Goal: Transaction & Acquisition: Book appointment/travel/reservation

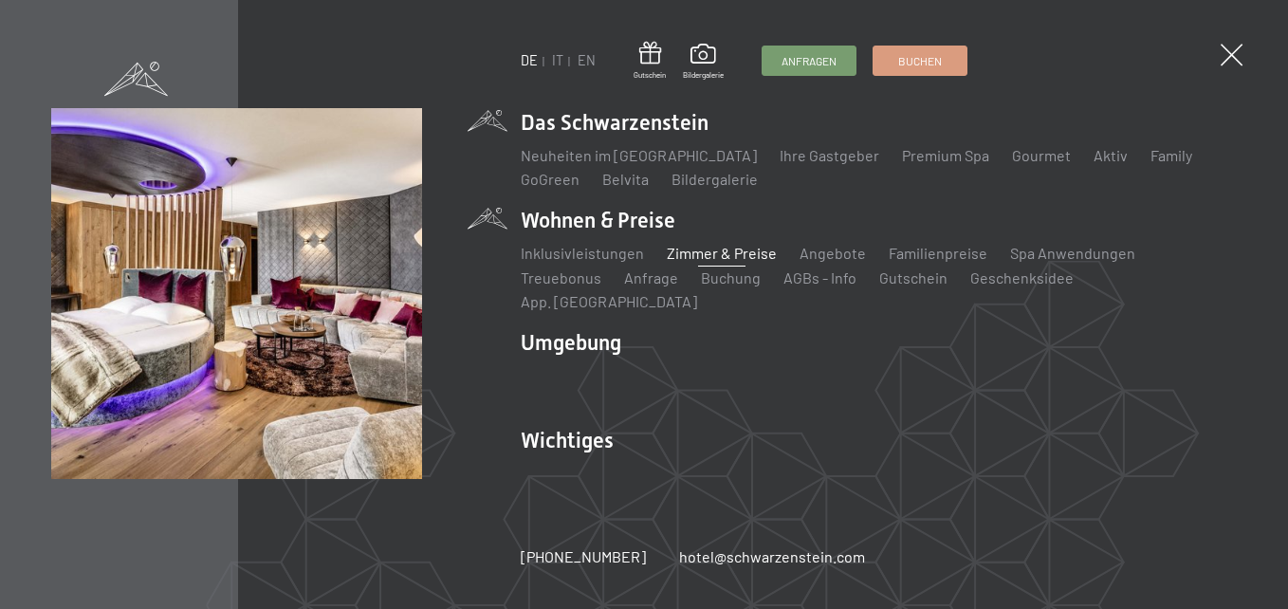
click at [720, 260] on link "Zimmer & Preise" at bounding box center [722, 253] width 110 height 18
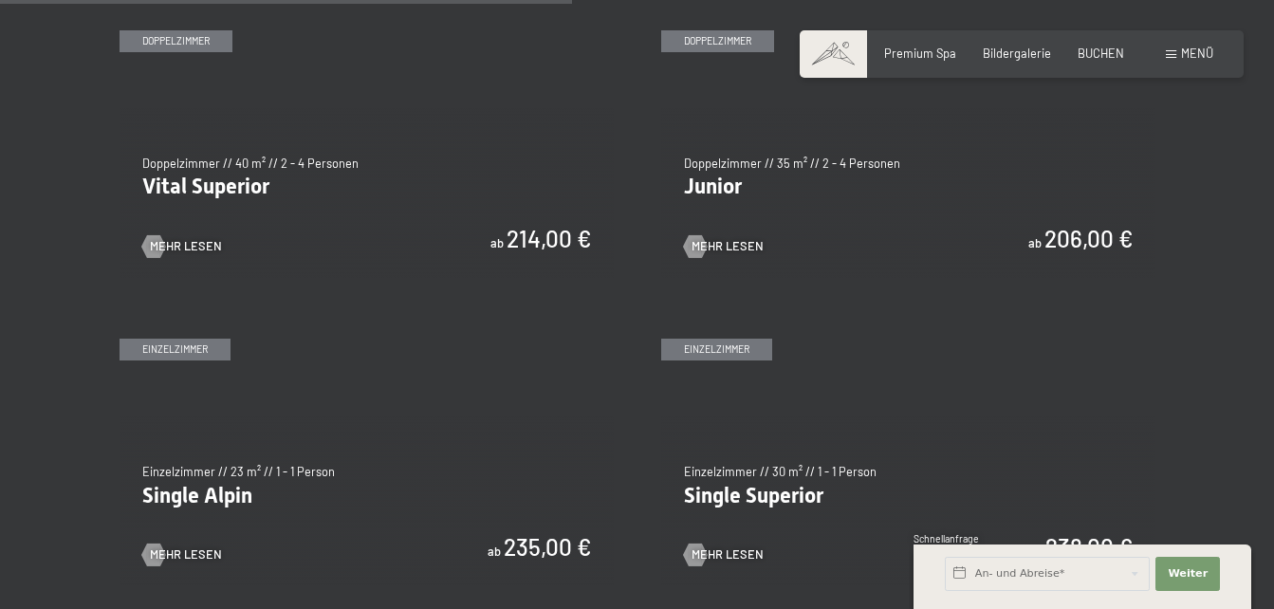
scroll to position [2277, 0]
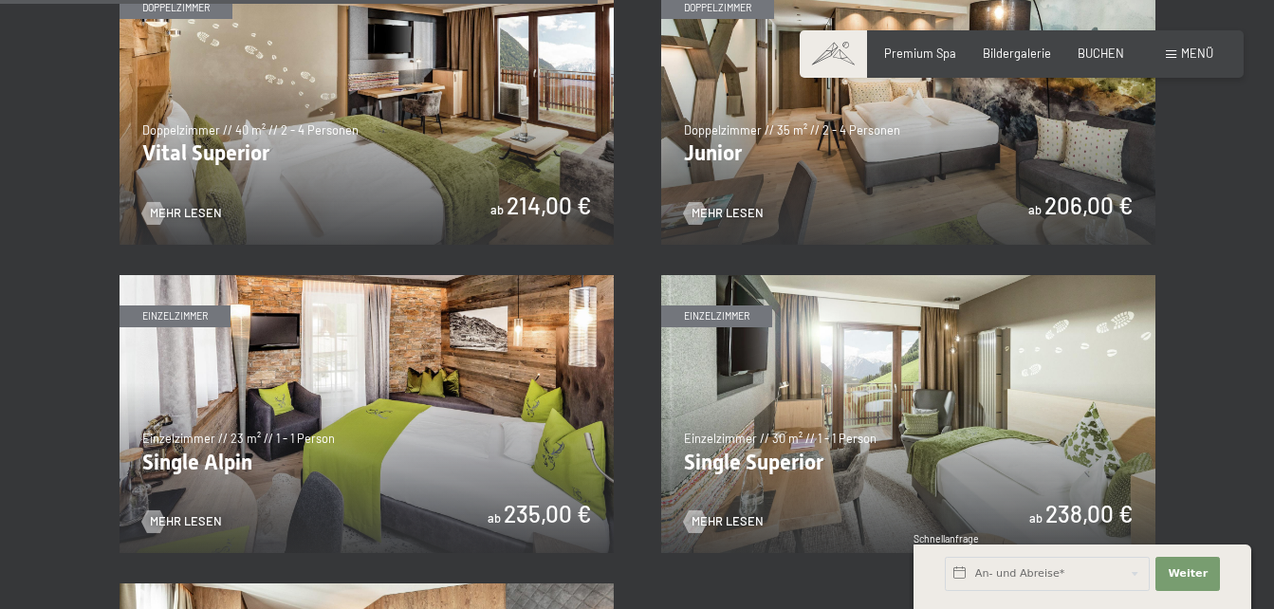
click at [212, 138] on img at bounding box center [367, 106] width 494 height 278
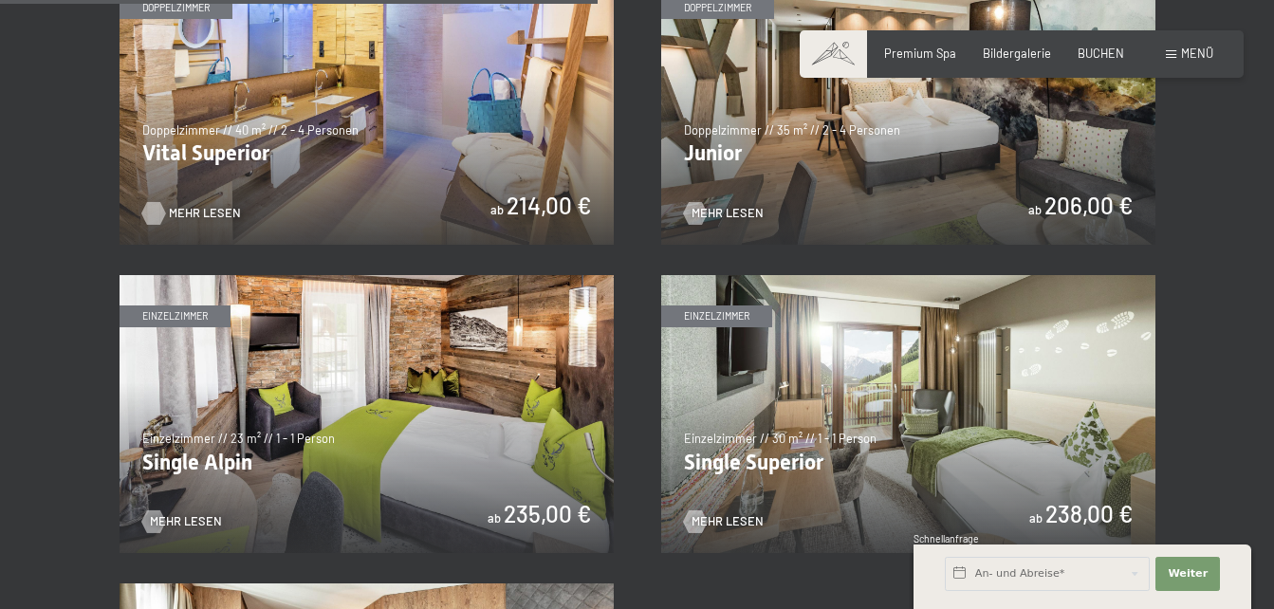
click at [192, 205] on span "Mehr Lesen" at bounding box center [205, 213] width 72 height 17
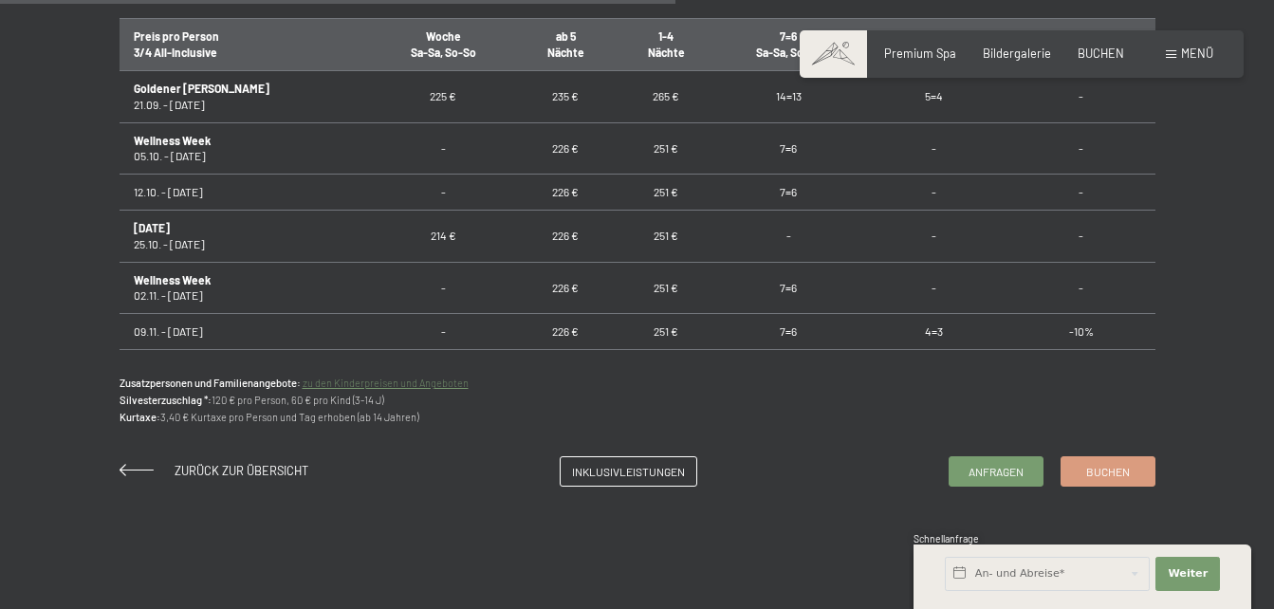
scroll to position [1233, 0]
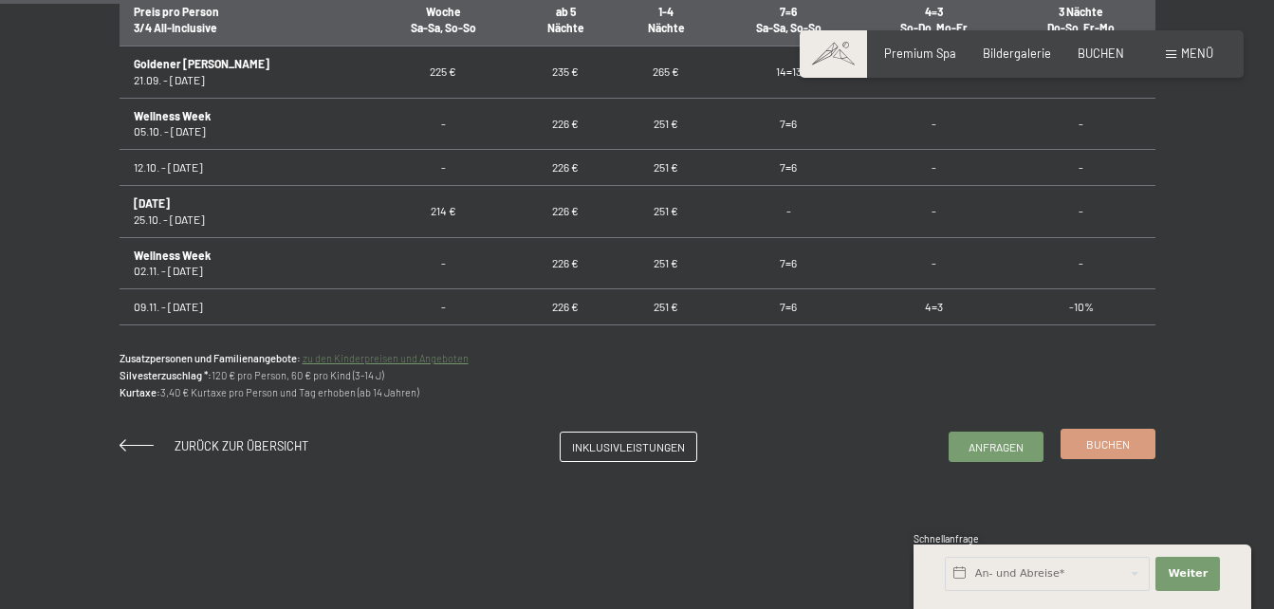
click at [1101, 438] on span "Buchen" at bounding box center [1108, 444] width 44 height 16
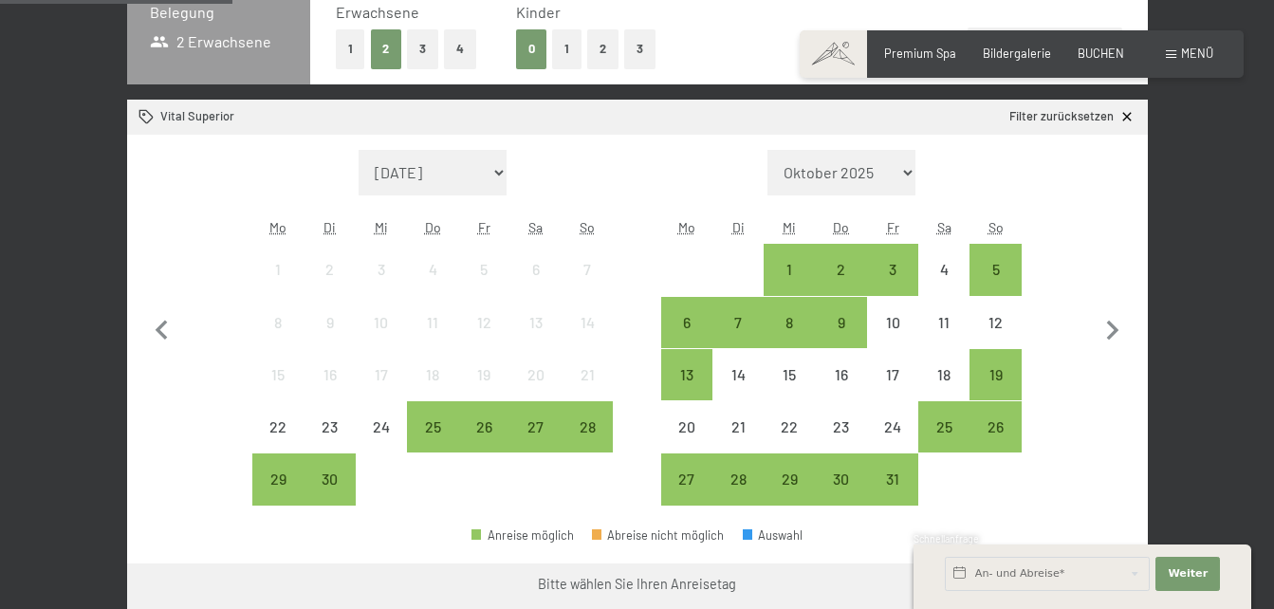
scroll to position [474, 0]
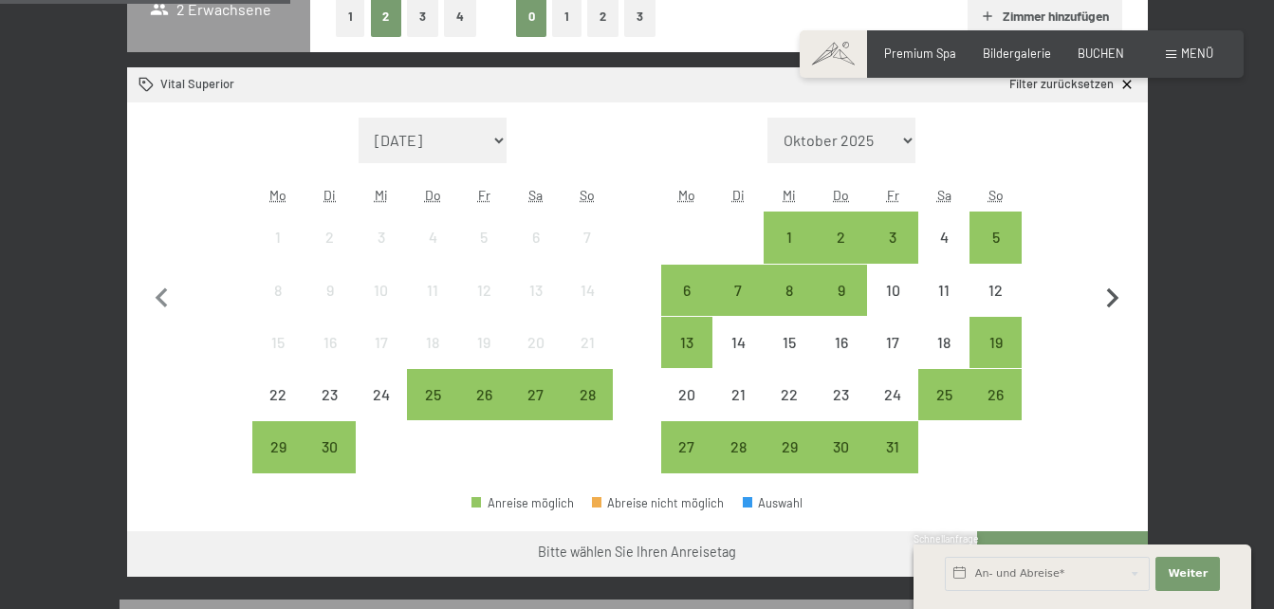
click at [1109, 296] on icon "button" at bounding box center [1113, 299] width 40 height 40
select select "2025-10-01"
select select "2025-11-01"
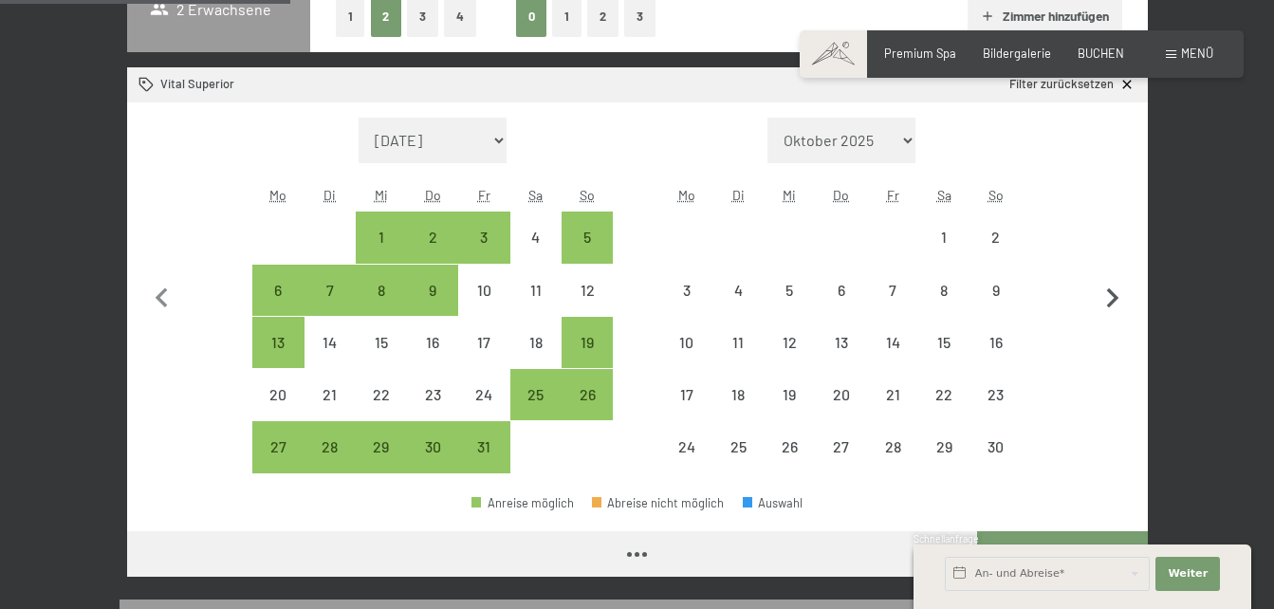
select select "2025-10-01"
select select "2025-11-01"
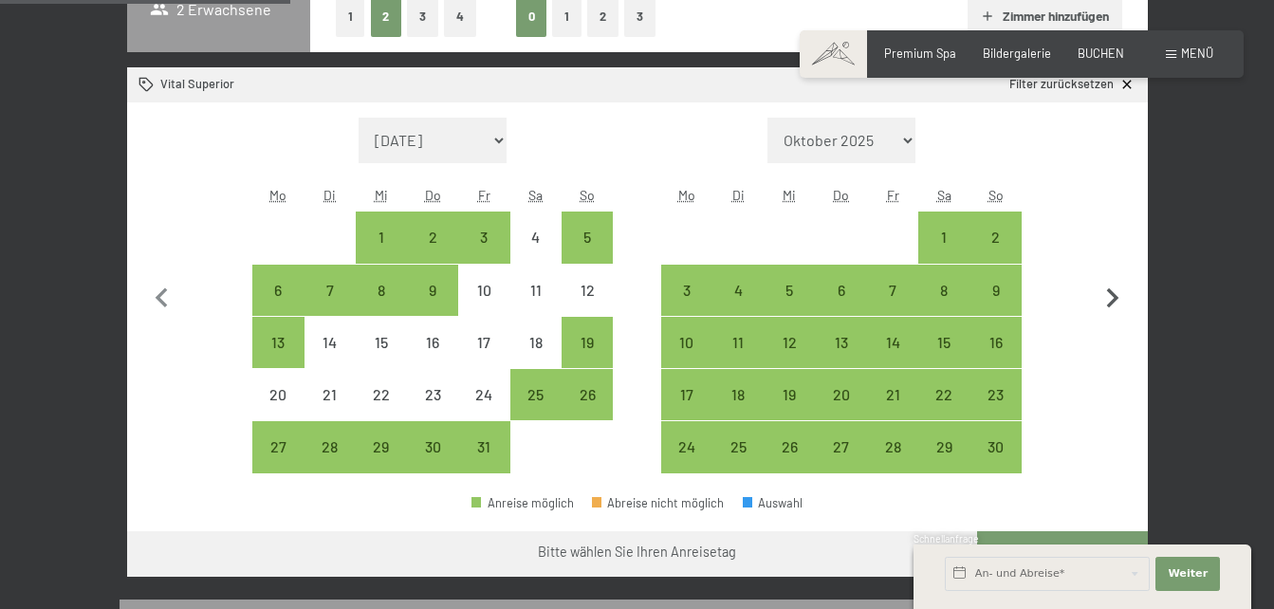
click at [1109, 294] on icon "button" at bounding box center [1113, 299] width 40 height 40
select select "2025-11-01"
select select "2025-12-01"
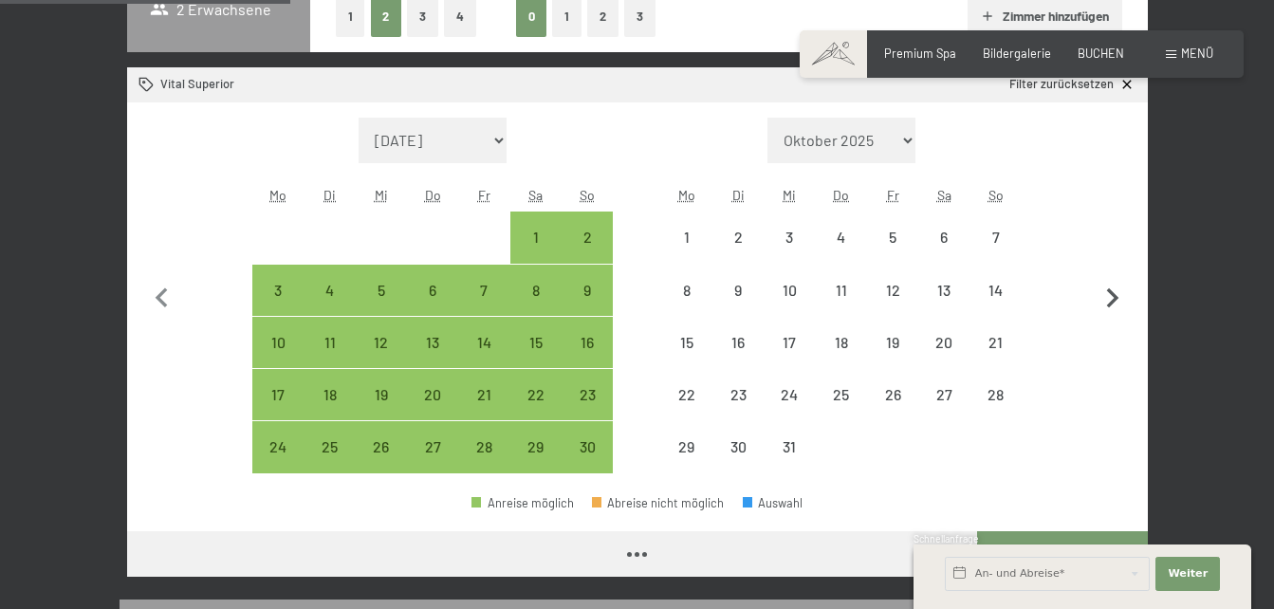
select select "2025-11-01"
select select "2025-12-01"
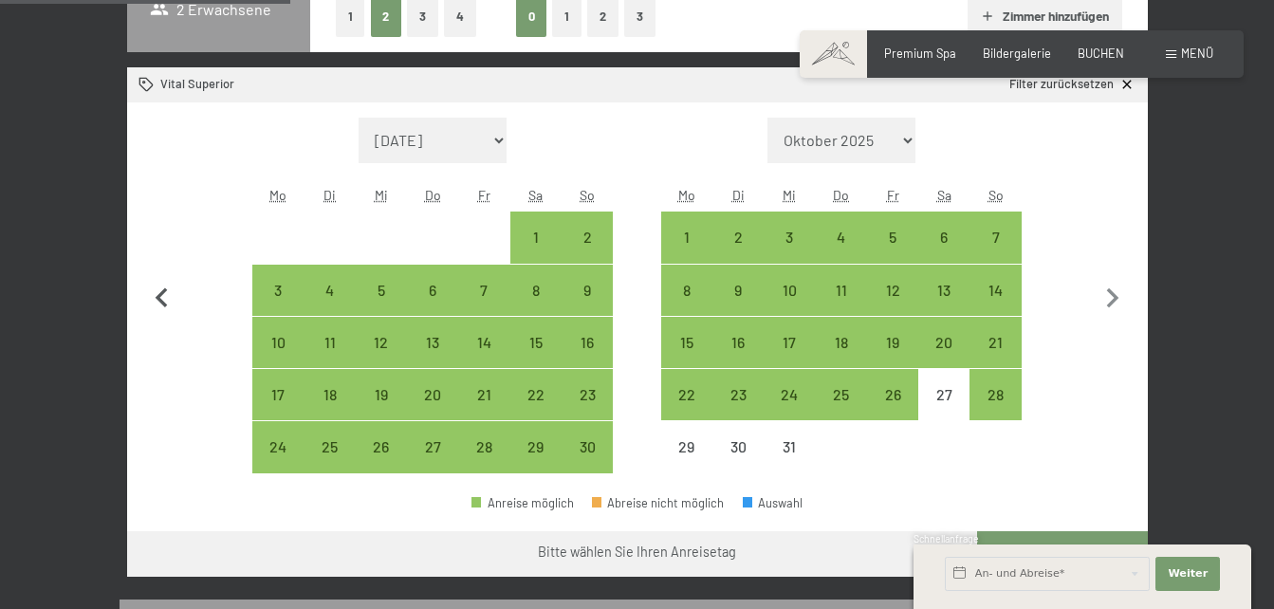
click at [163, 292] on icon "button" at bounding box center [162, 297] width 12 height 20
select select "2025-10-01"
select select "2025-11-01"
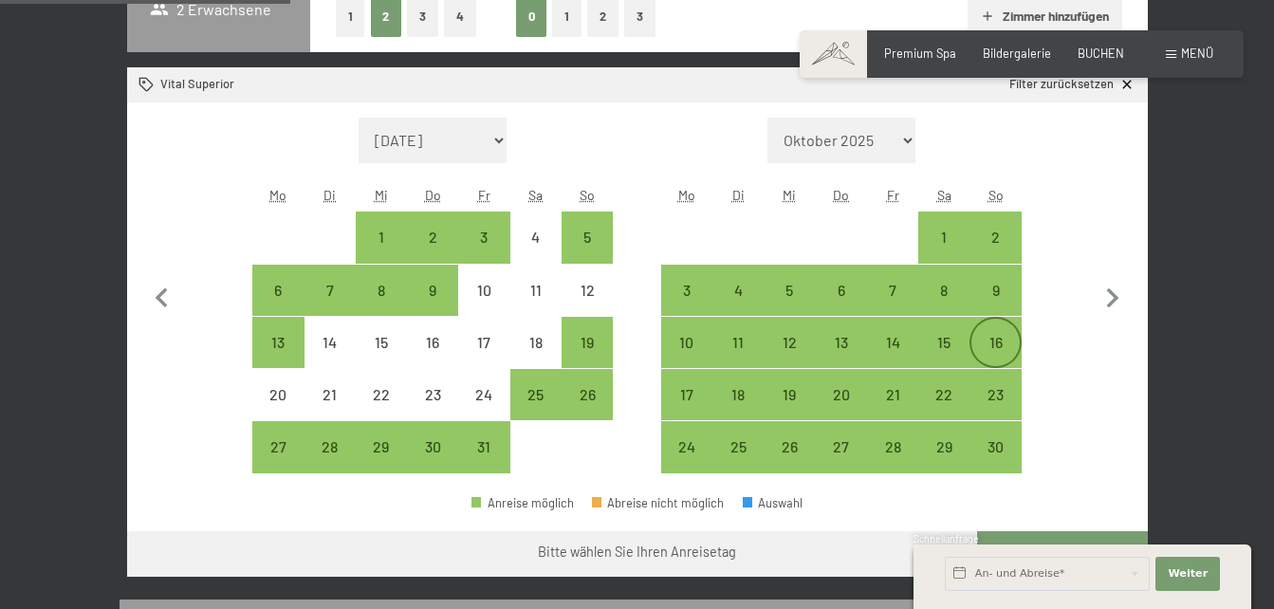
click at [993, 341] on div "16" at bounding box center [994, 358] width 47 height 47
select select "2025-10-01"
select select "2025-11-01"
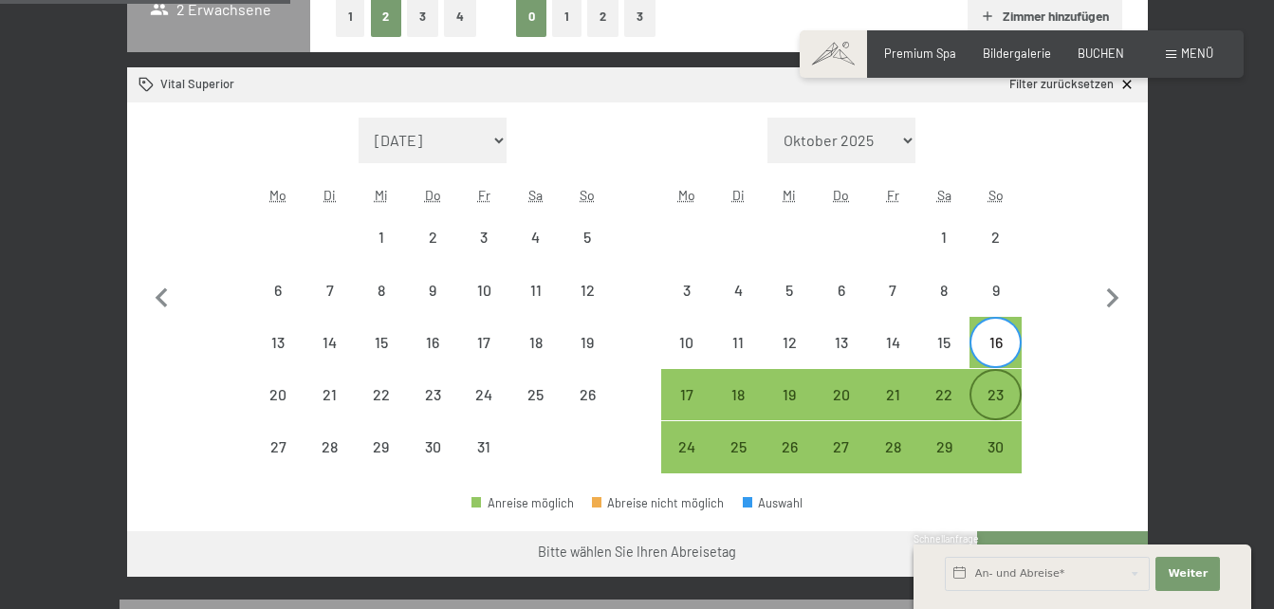
click at [995, 394] on div "23" at bounding box center [994, 410] width 47 height 47
select select "2025-10-01"
select select "2025-11-01"
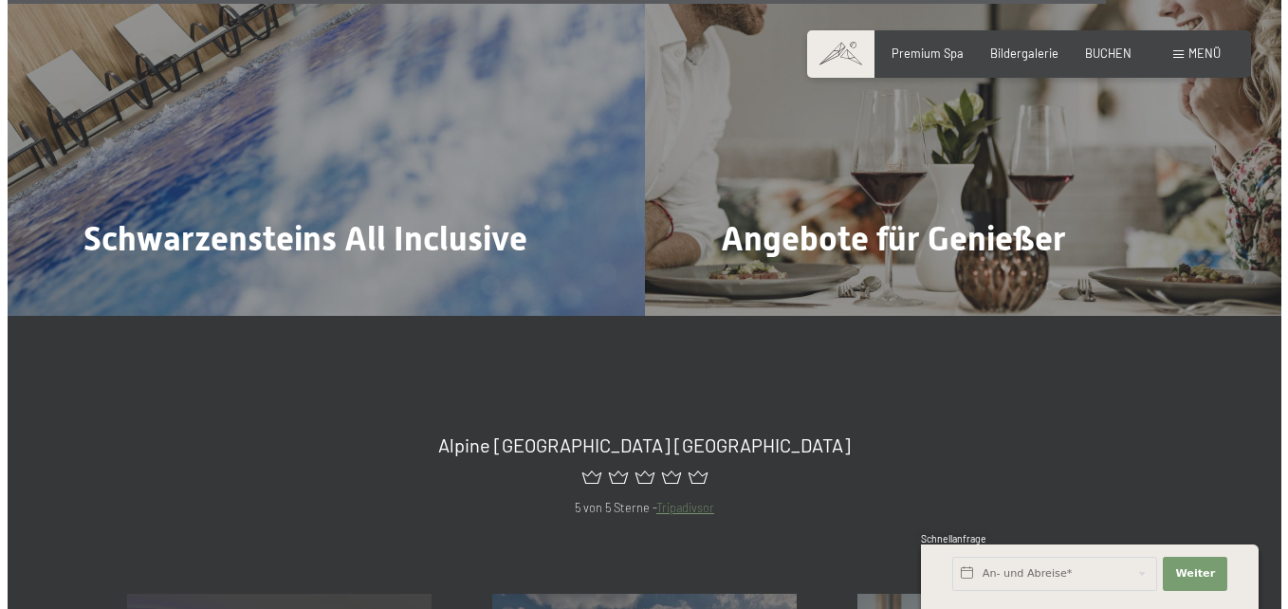
scroll to position [6166, 0]
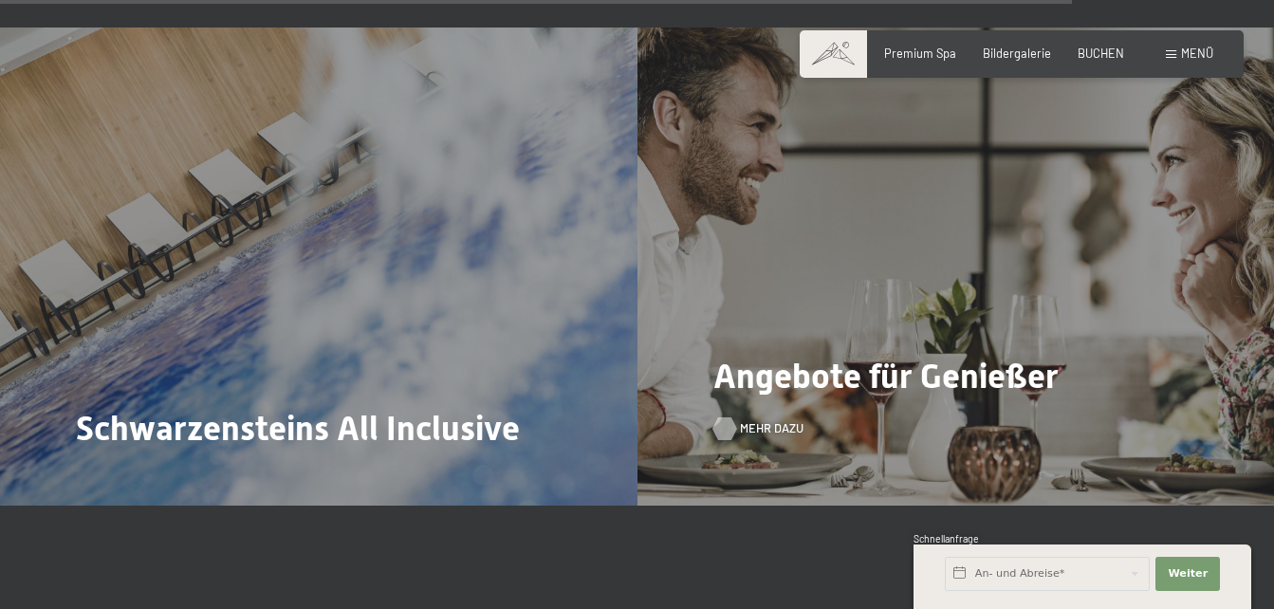
click at [753, 420] on span "Mehr dazu" at bounding box center [772, 428] width 64 height 17
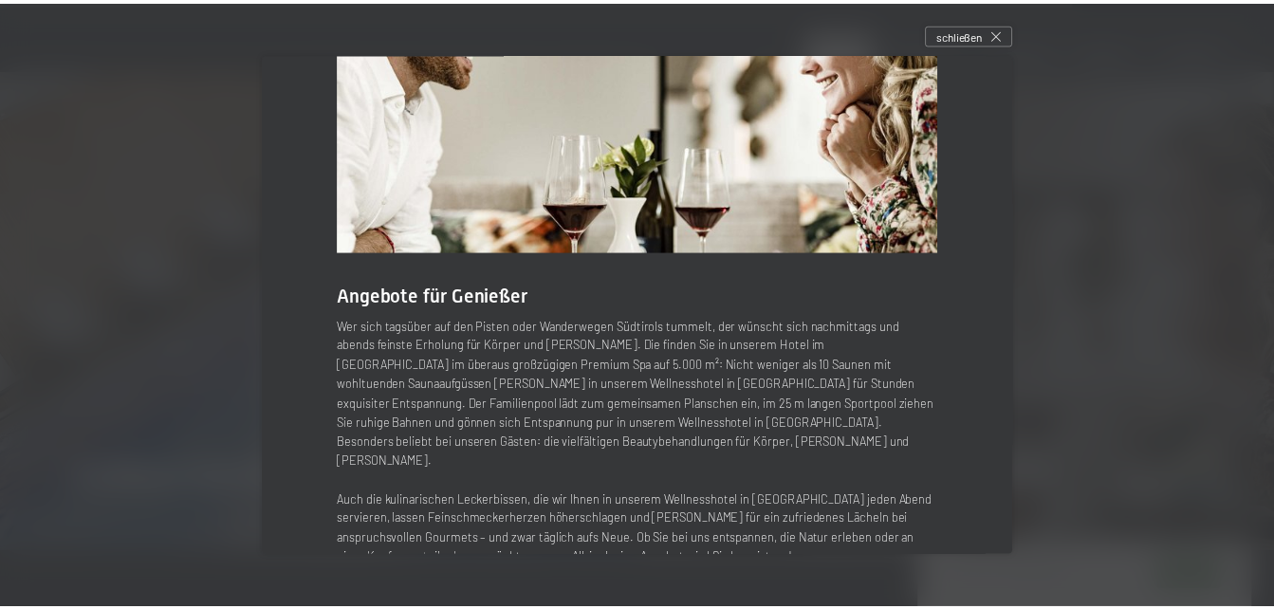
scroll to position [190, 0]
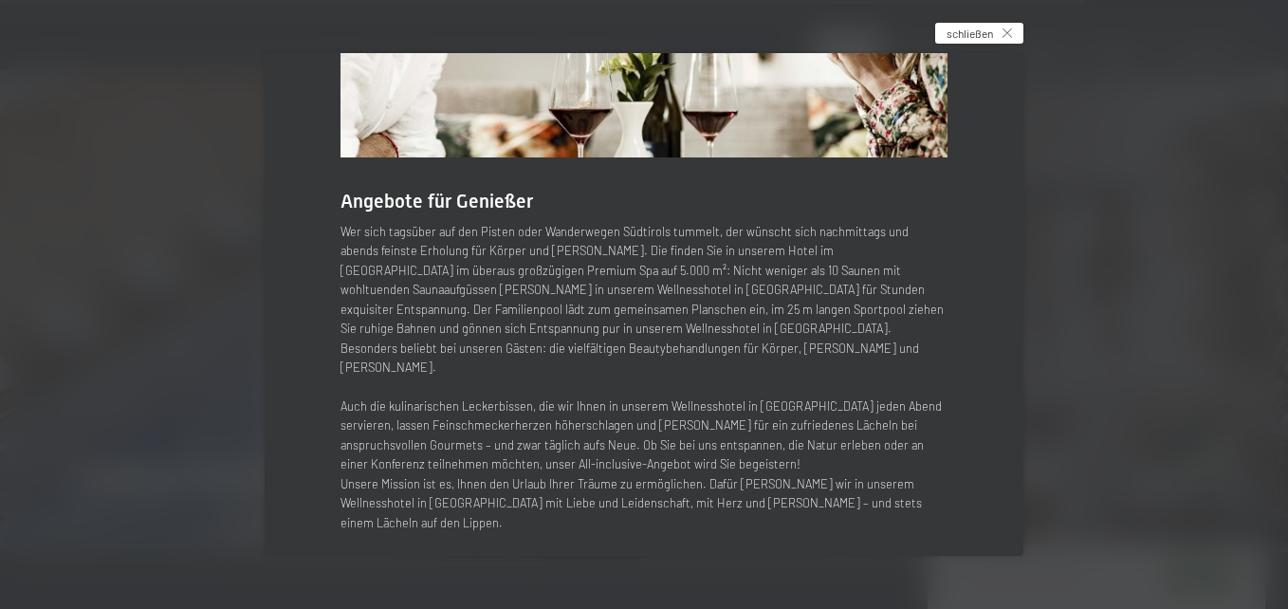
click at [1012, 28] on icon at bounding box center [1007, 32] width 9 height 9
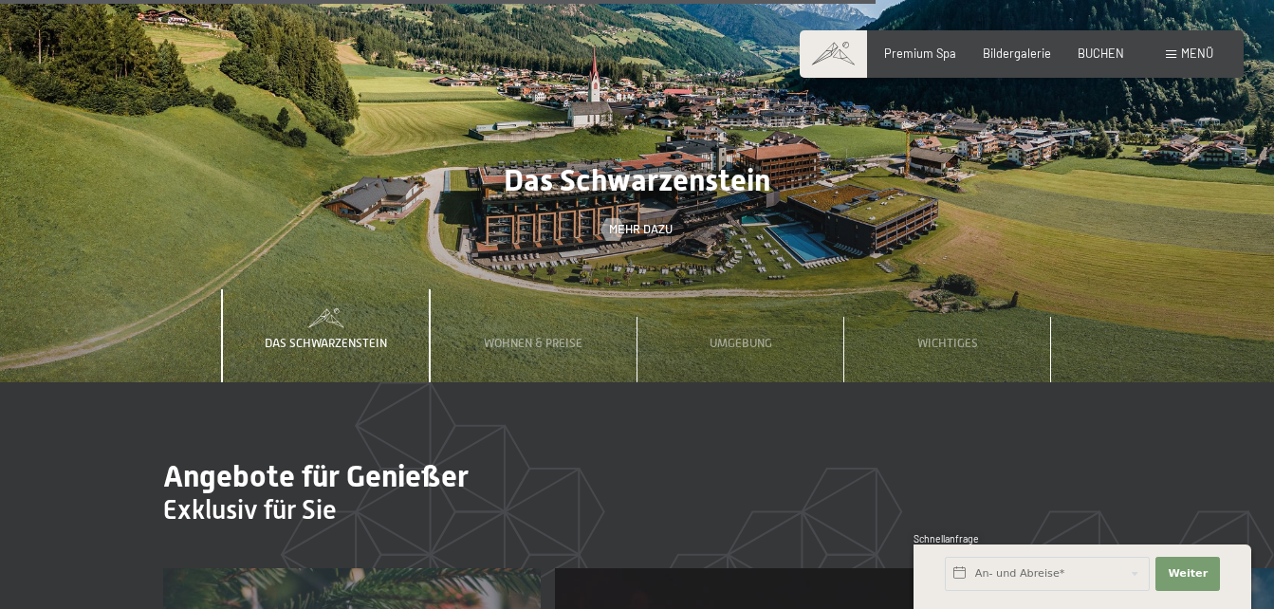
scroll to position [5027, 0]
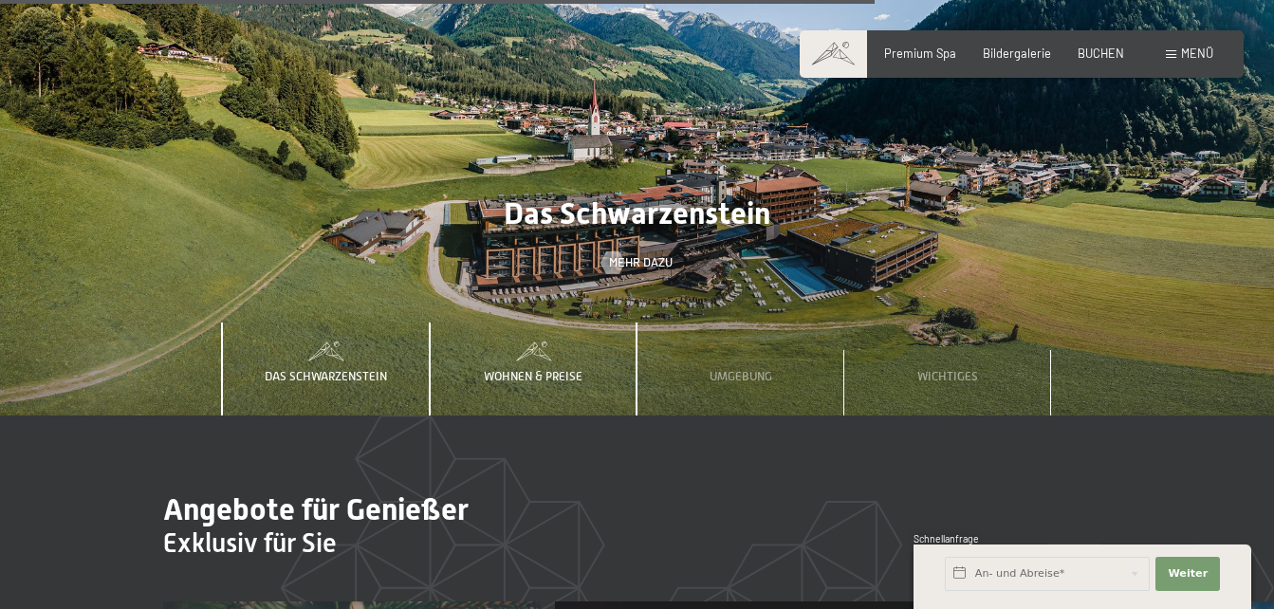
click at [510, 369] on span "Wohnen & Preise" at bounding box center [533, 376] width 99 height 14
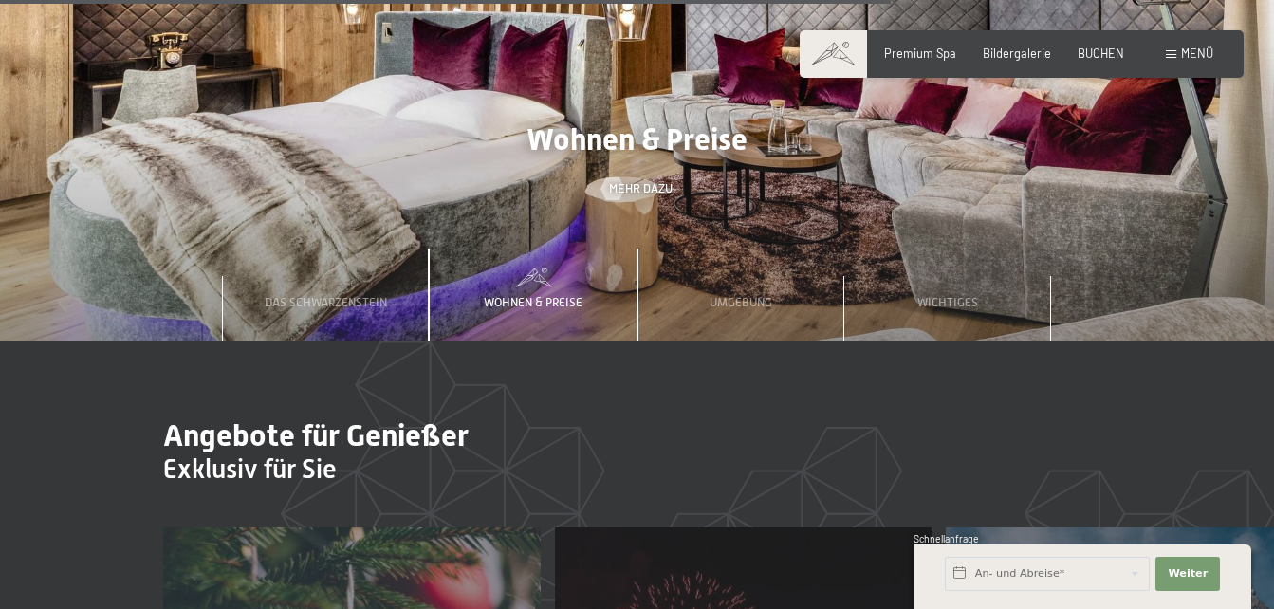
scroll to position [5122, 0]
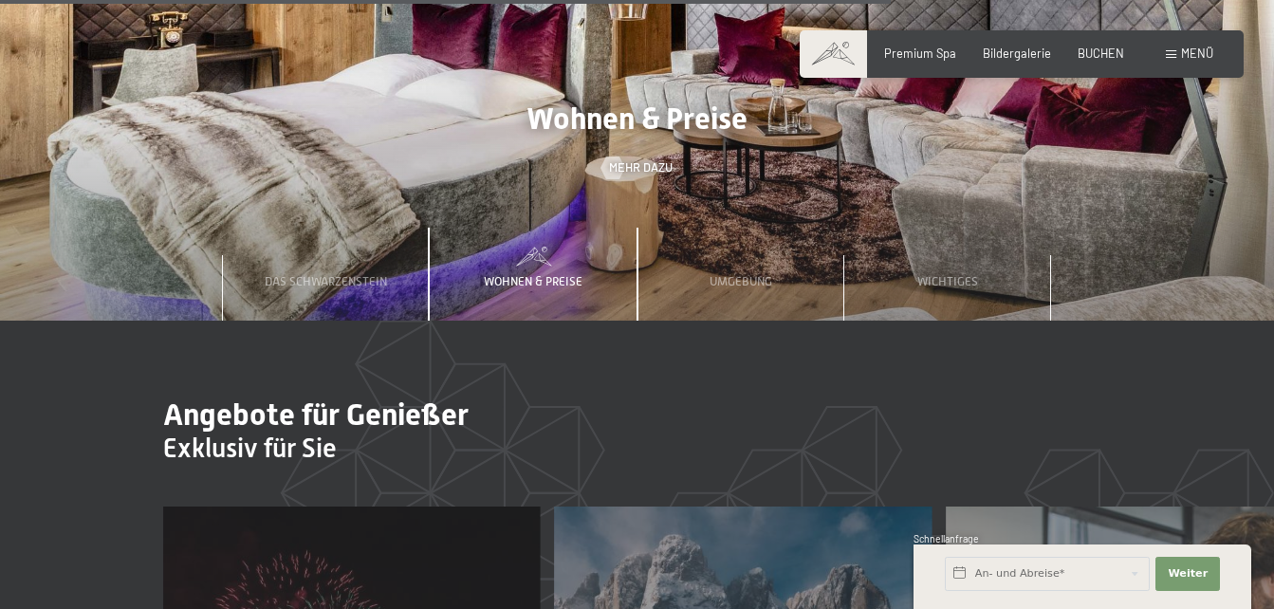
click at [542, 274] on span "Wohnen & Preise" at bounding box center [533, 281] width 99 height 14
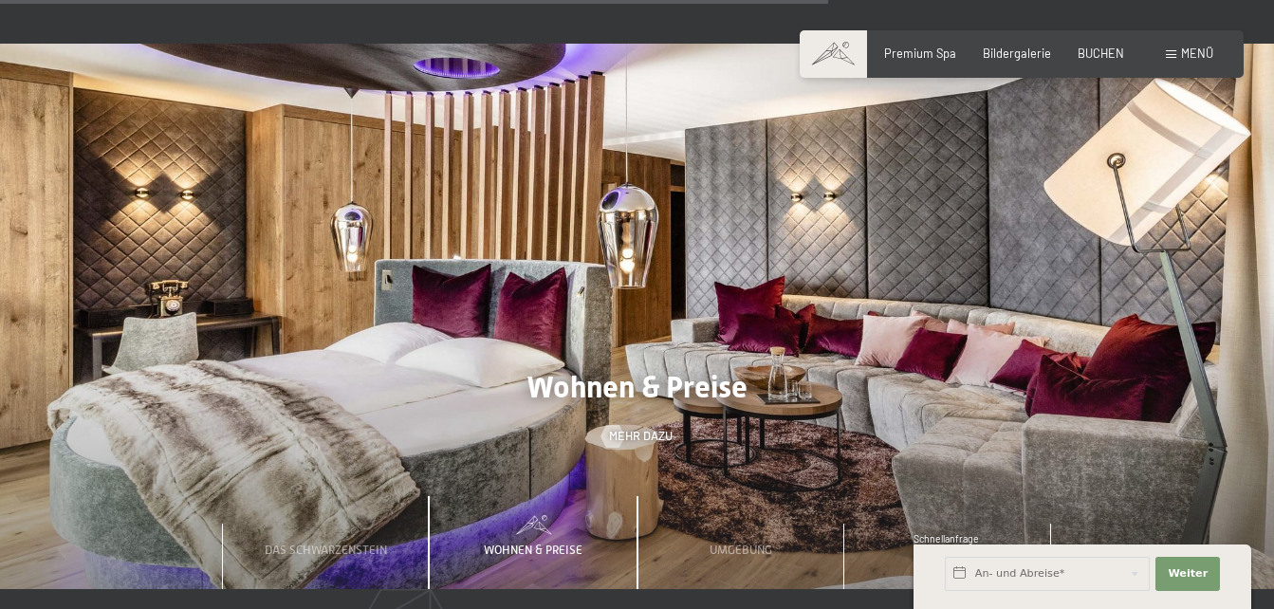
scroll to position [4743, 0]
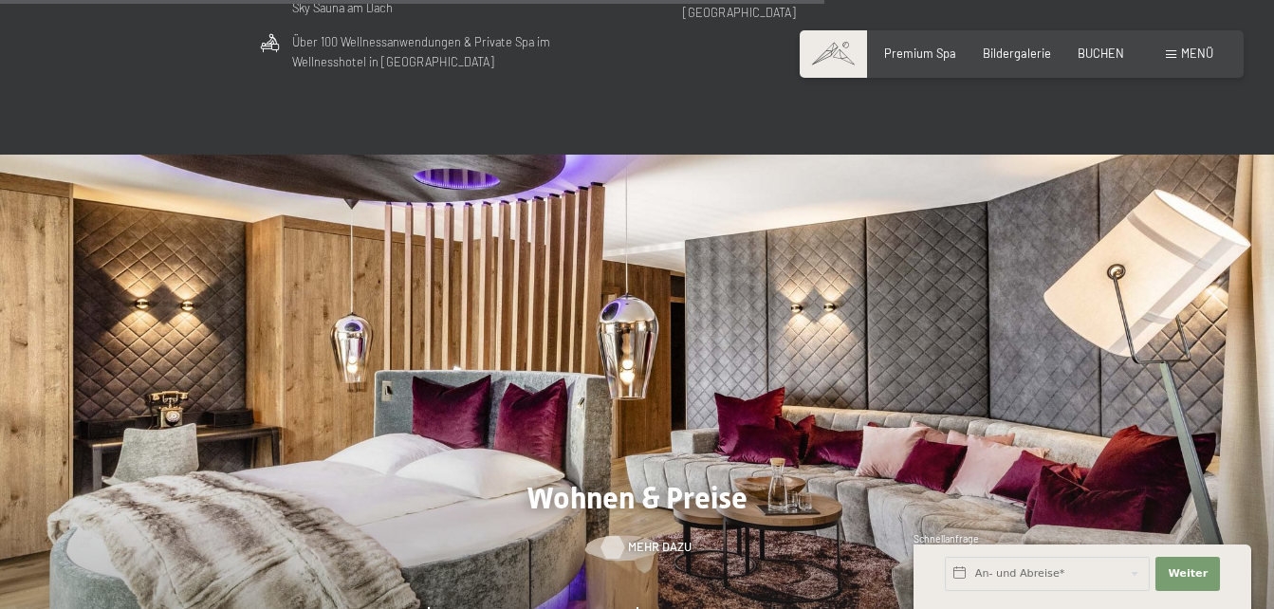
click at [659, 539] on span "Mehr dazu" at bounding box center [660, 547] width 64 height 17
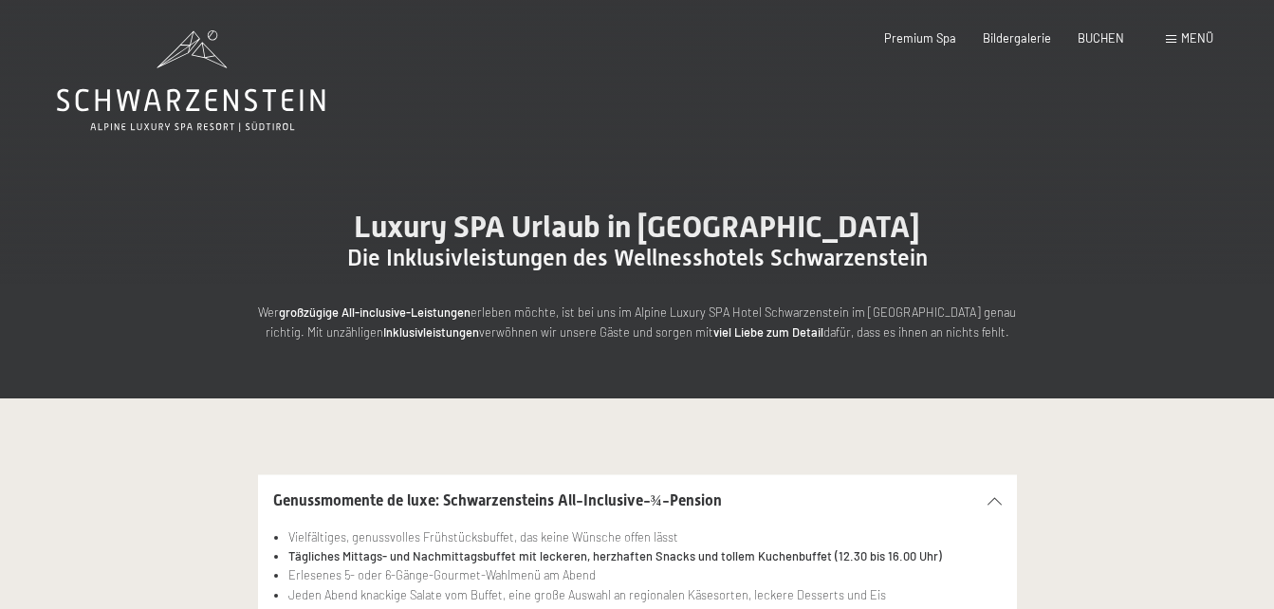
click at [1169, 34] on div "Menü" at bounding box center [1189, 38] width 47 height 17
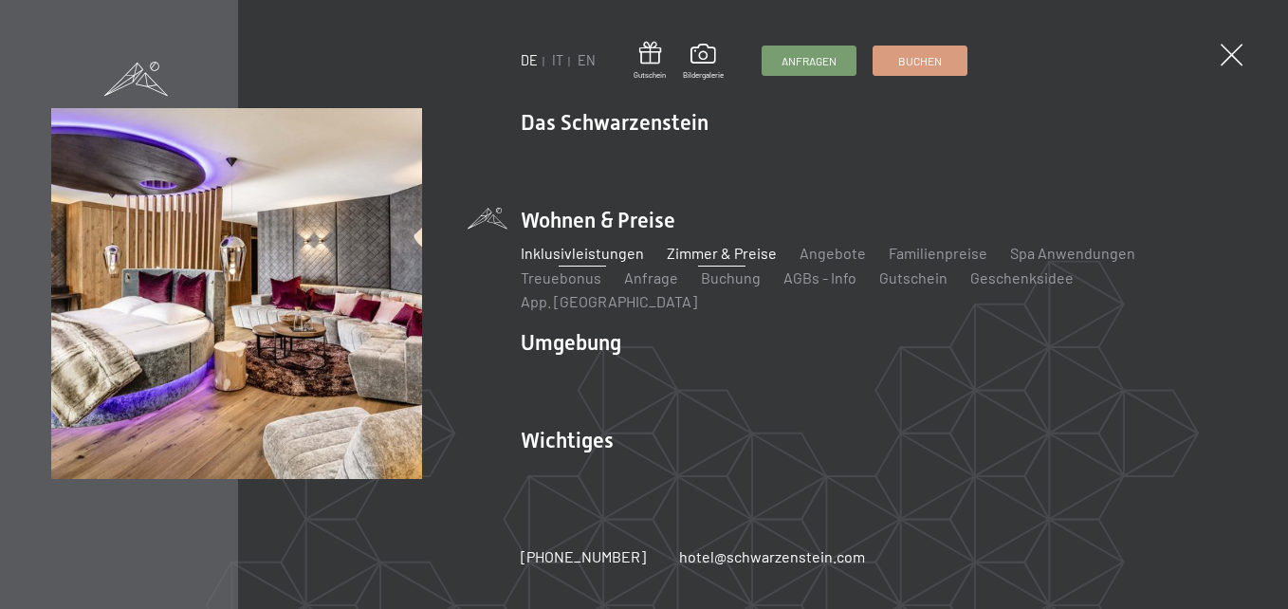
click at [714, 262] on link "Zimmer & Preise" at bounding box center [722, 253] width 110 height 18
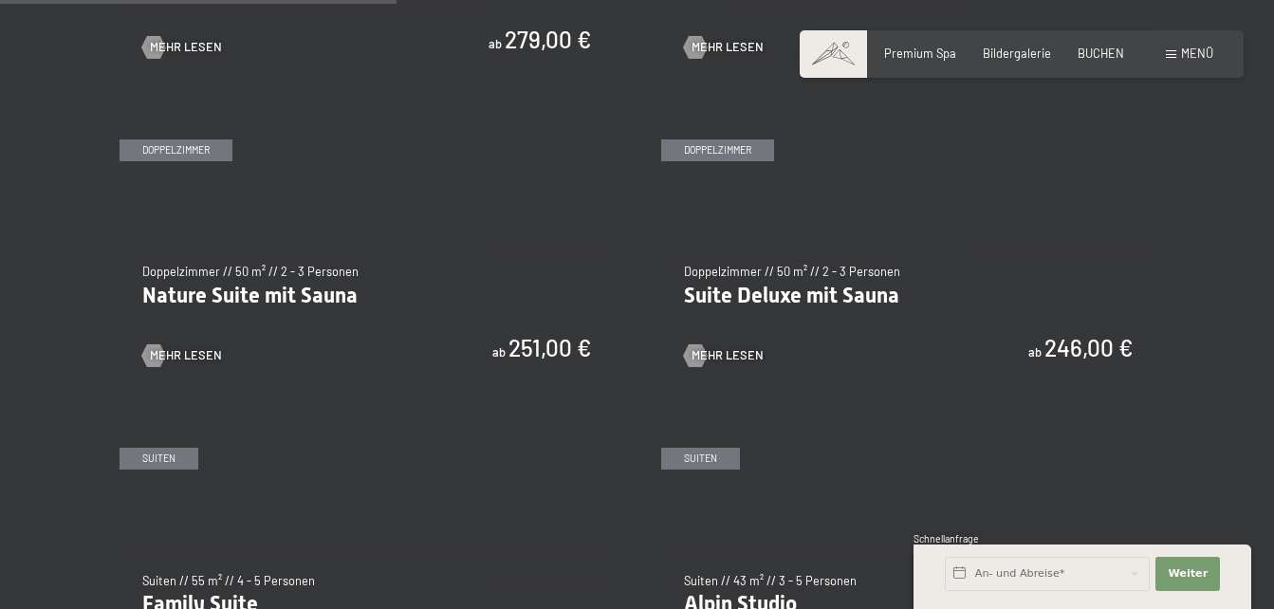
scroll to position [1423, 0]
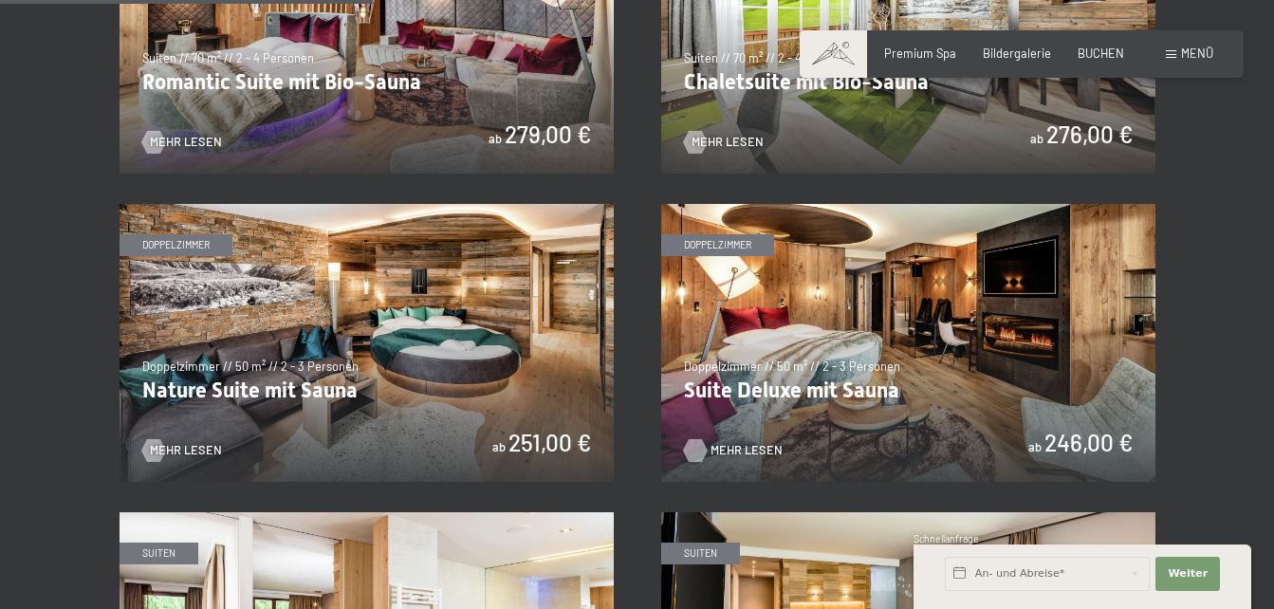
click at [725, 446] on span "Mehr Lesen" at bounding box center [746, 450] width 72 height 17
click at [175, 440] on img at bounding box center [367, 343] width 494 height 278
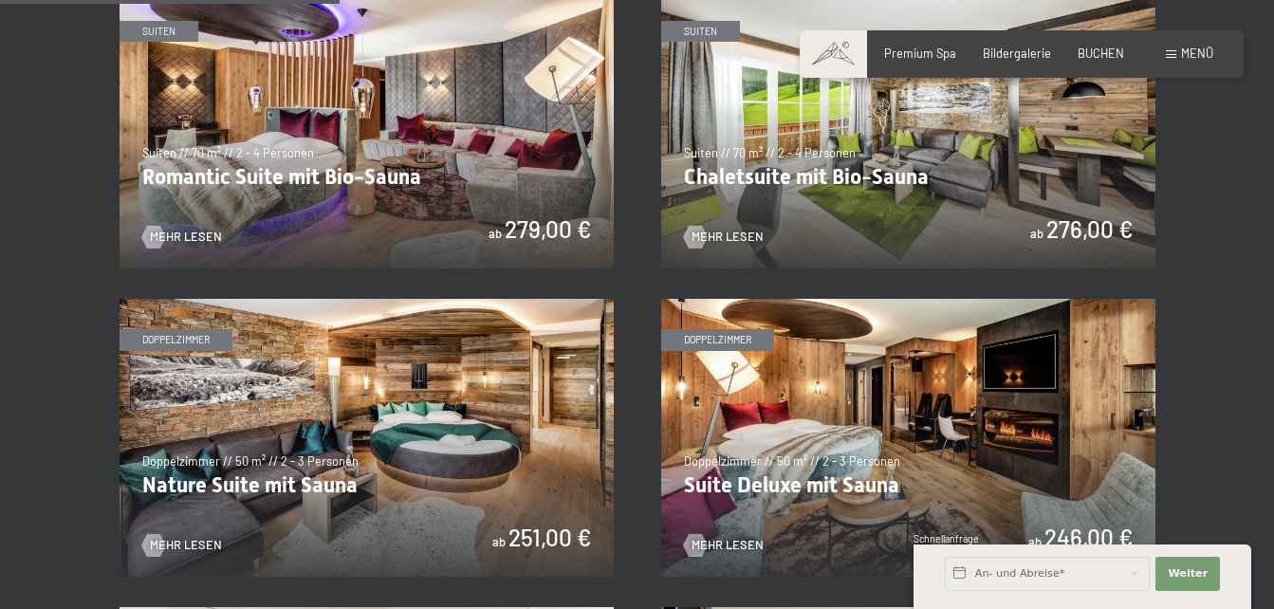
scroll to position [1233, 0]
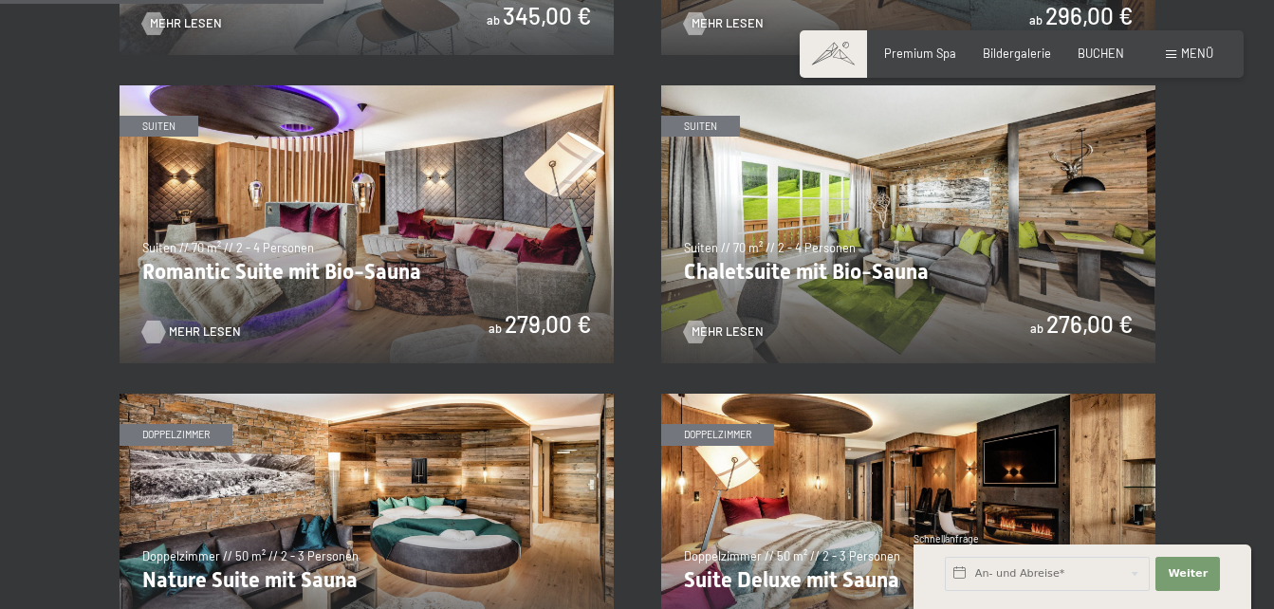
click at [178, 325] on span "Mehr Lesen" at bounding box center [205, 331] width 72 height 17
click at [718, 325] on span "Mehr Lesen" at bounding box center [746, 331] width 72 height 17
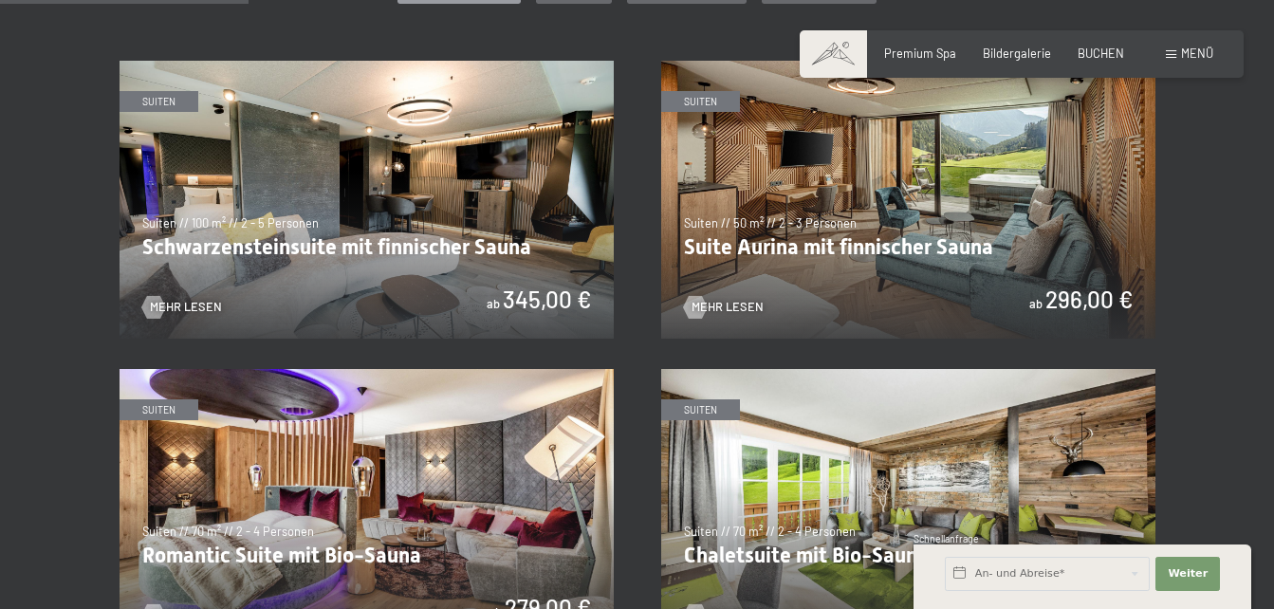
scroll to position [949, 0]
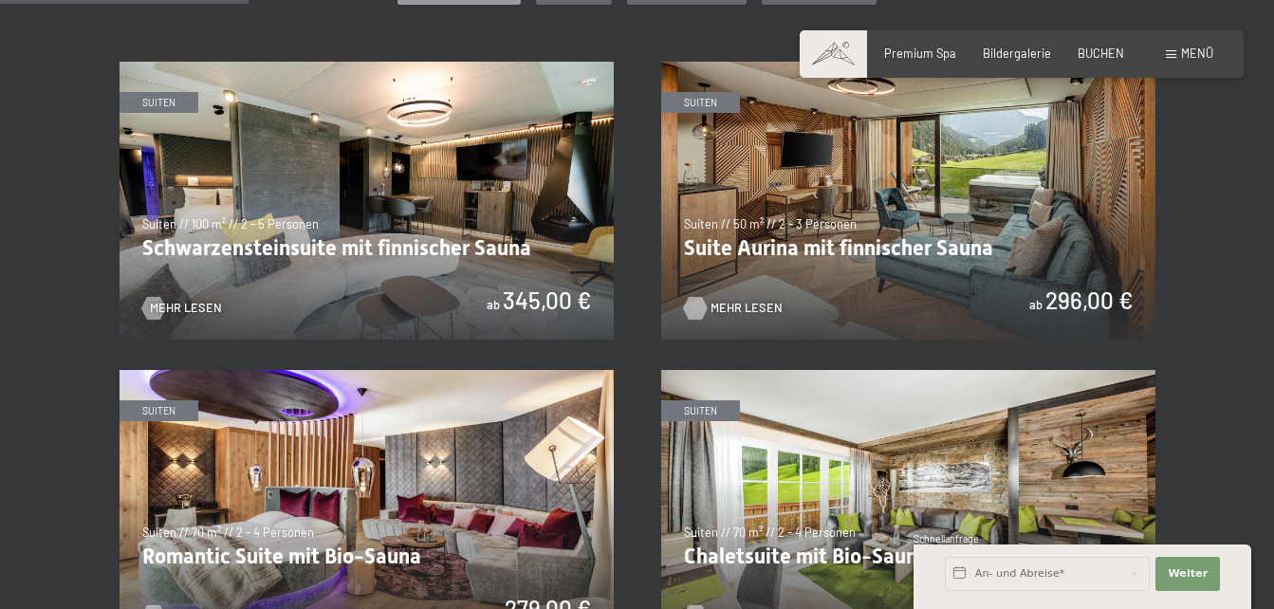
click at [749, 303] on span "Mehr Lesen" at bounding box center [746, 308] width 72 height 17
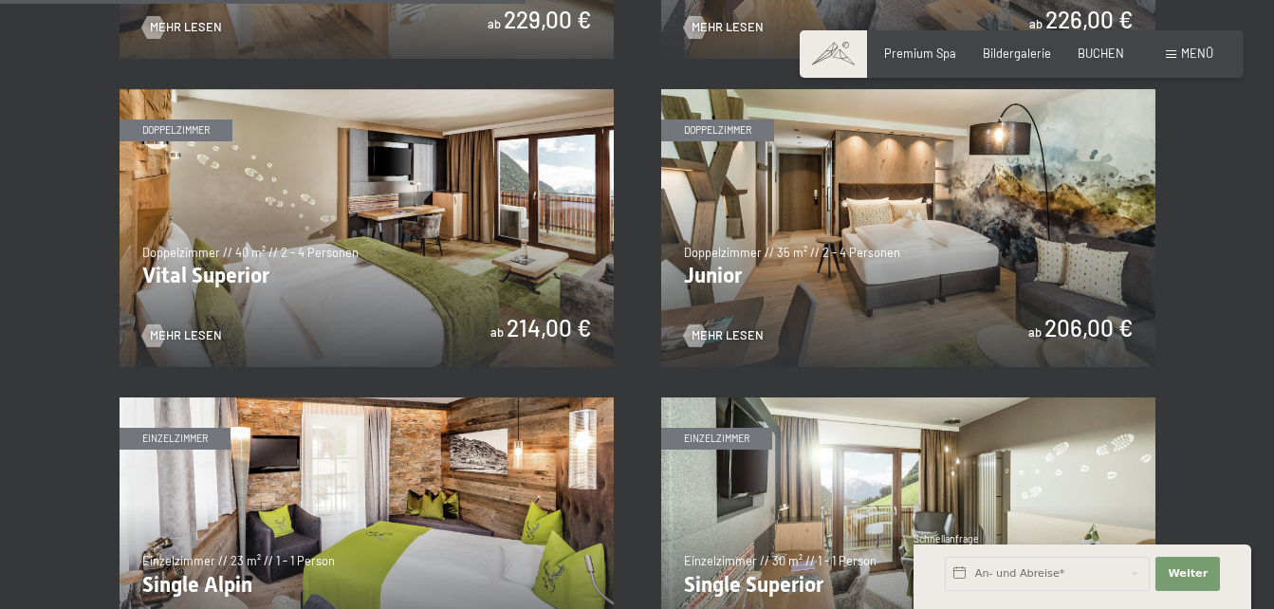
scroll to position [2182, 0]
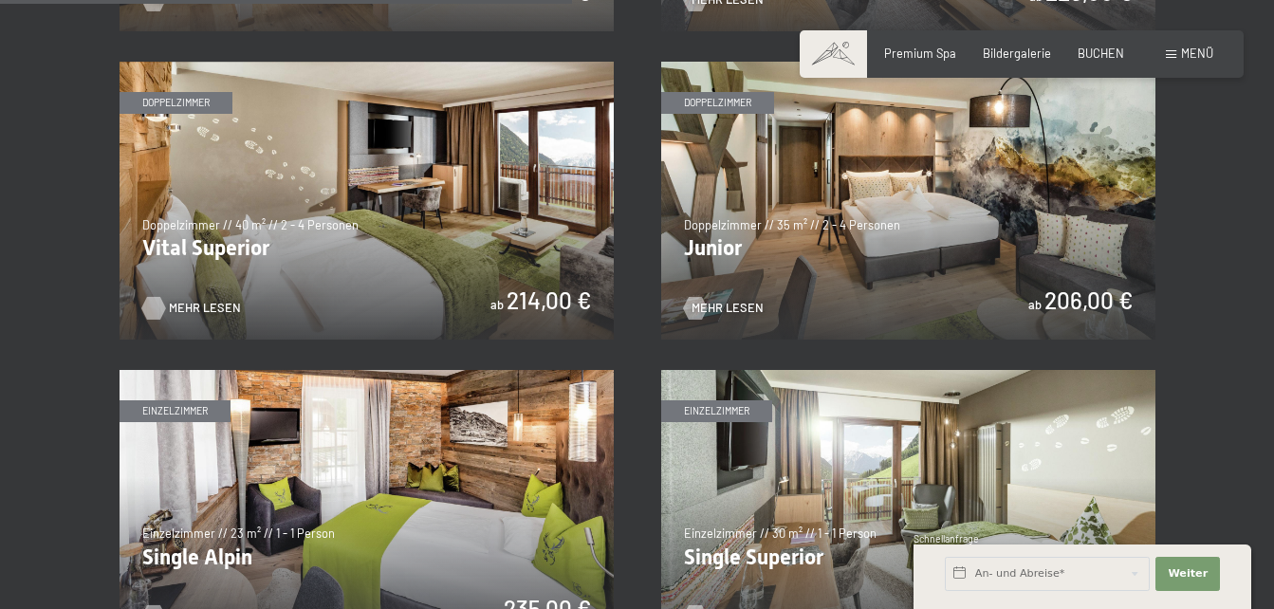
click at [175, 303] on span "Mehr Lesen" at bounding box center [205, 308] width 72 height 17
click at [1107, 56] on span "BUCHEN" at bounding box center [1101, 50] width 46 height 15
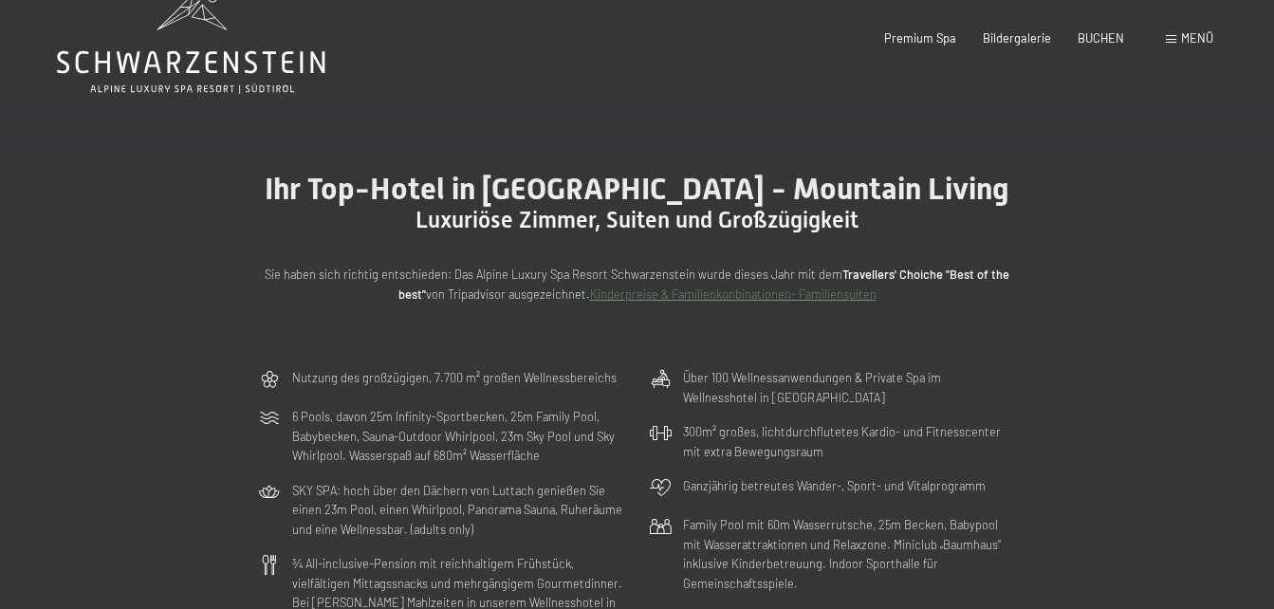
scroll to position [0, 0]
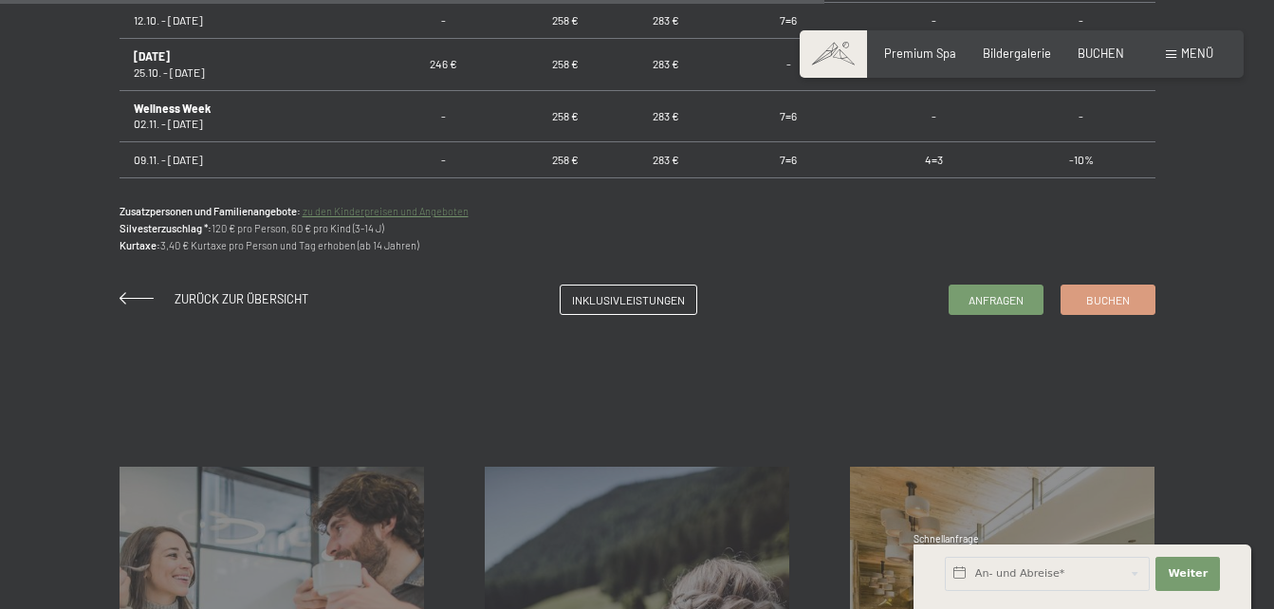
scroll to position [1423, 0]
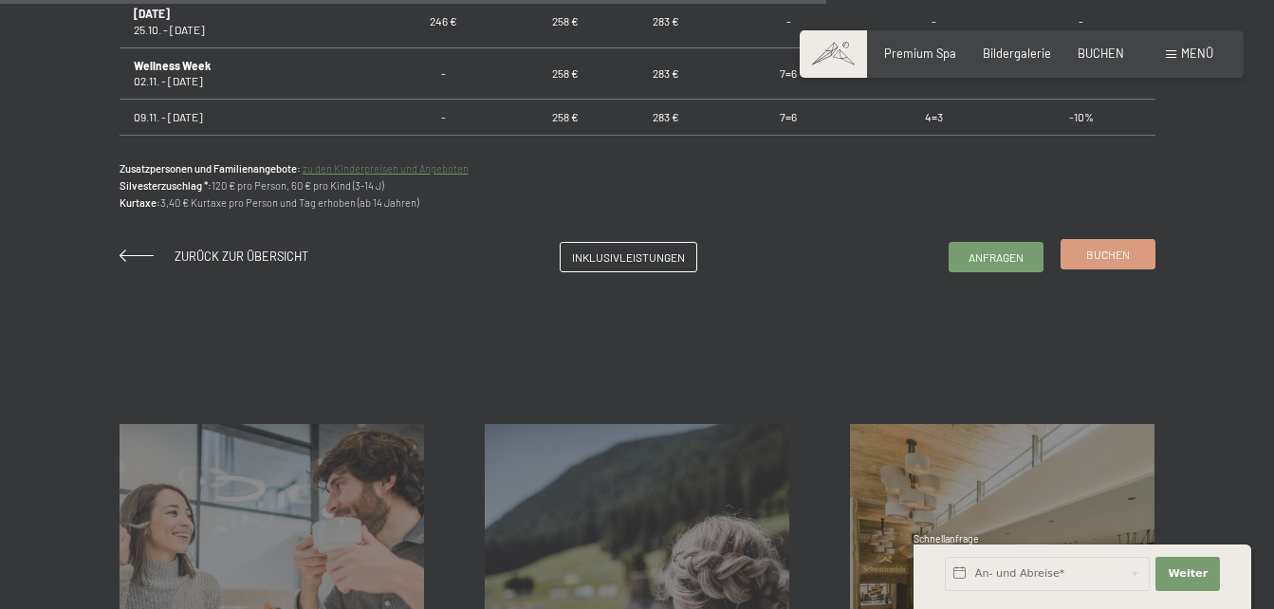
click at [1106, 253] on span "Buchen" at bounding box center [1108, 255] width 44 height 16
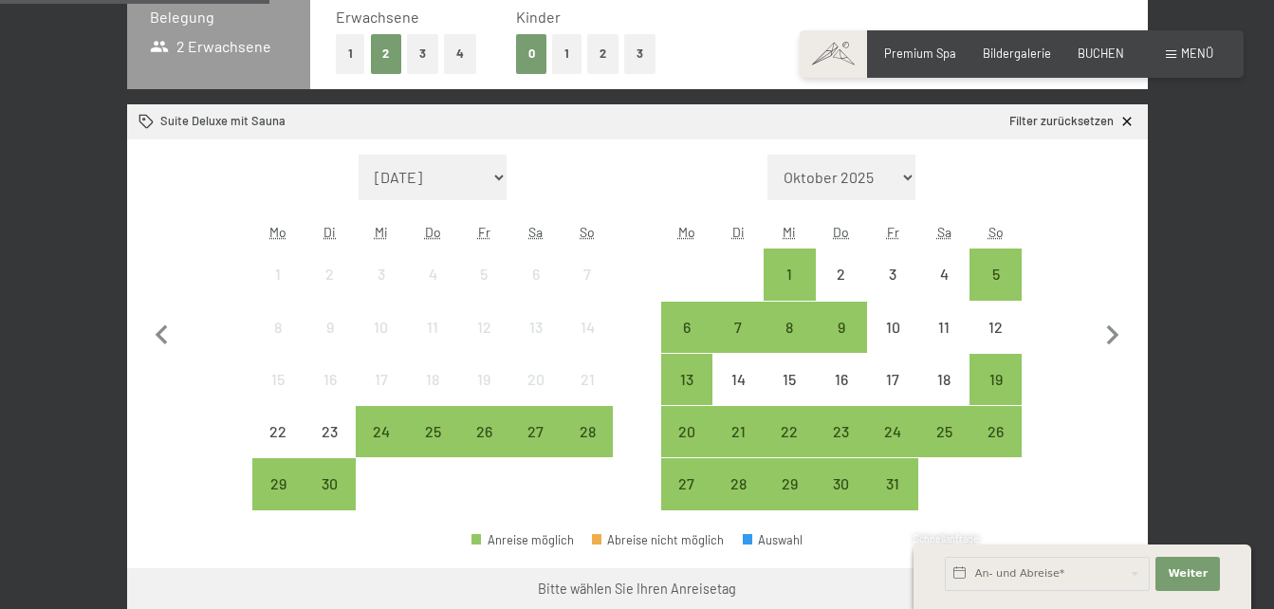
scroll to position [474, 0]
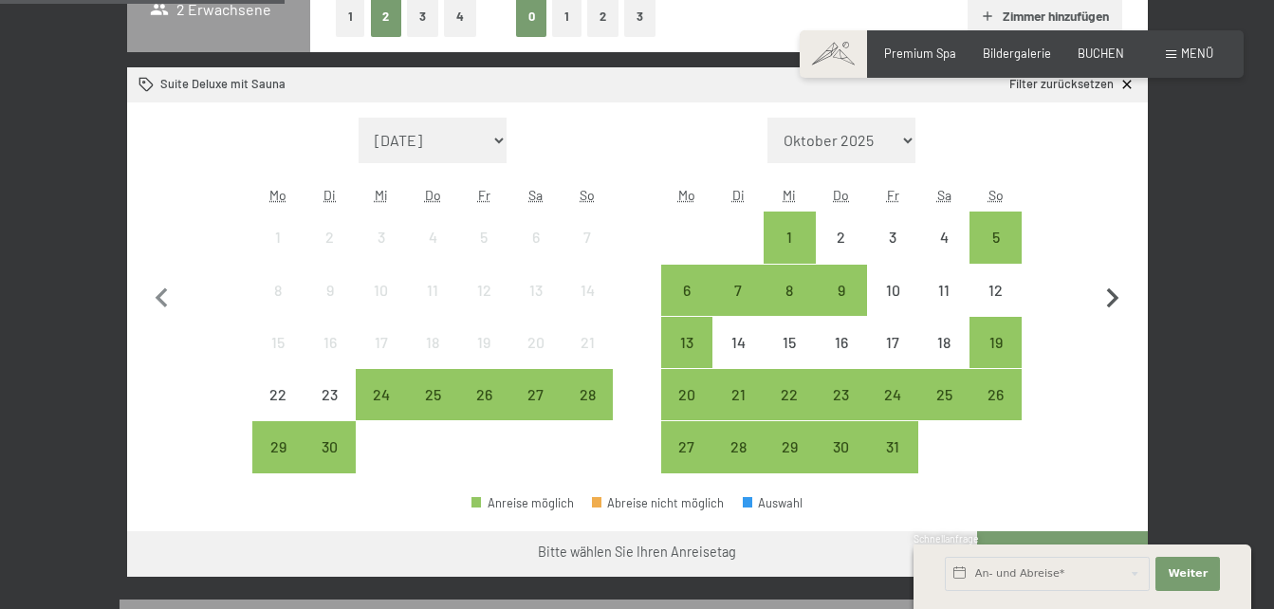
click at [1113, 295] on icon "button" at bounding box center [1113, 298] width 12 height 20
select select "[DATE]"
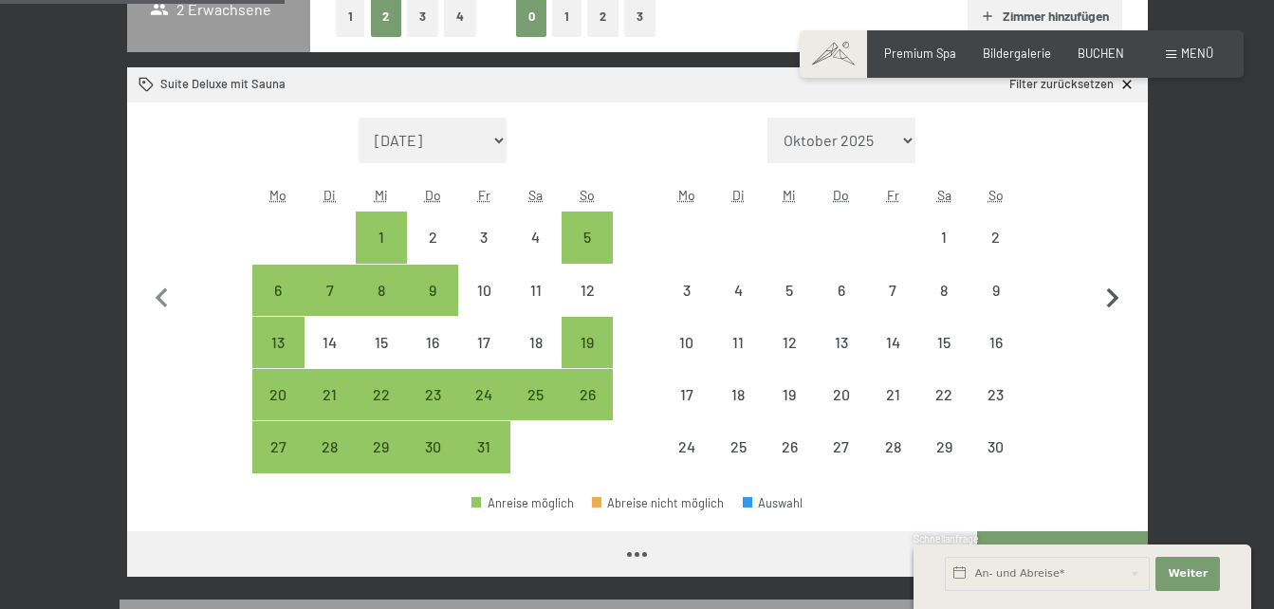
select select "[DATE]"
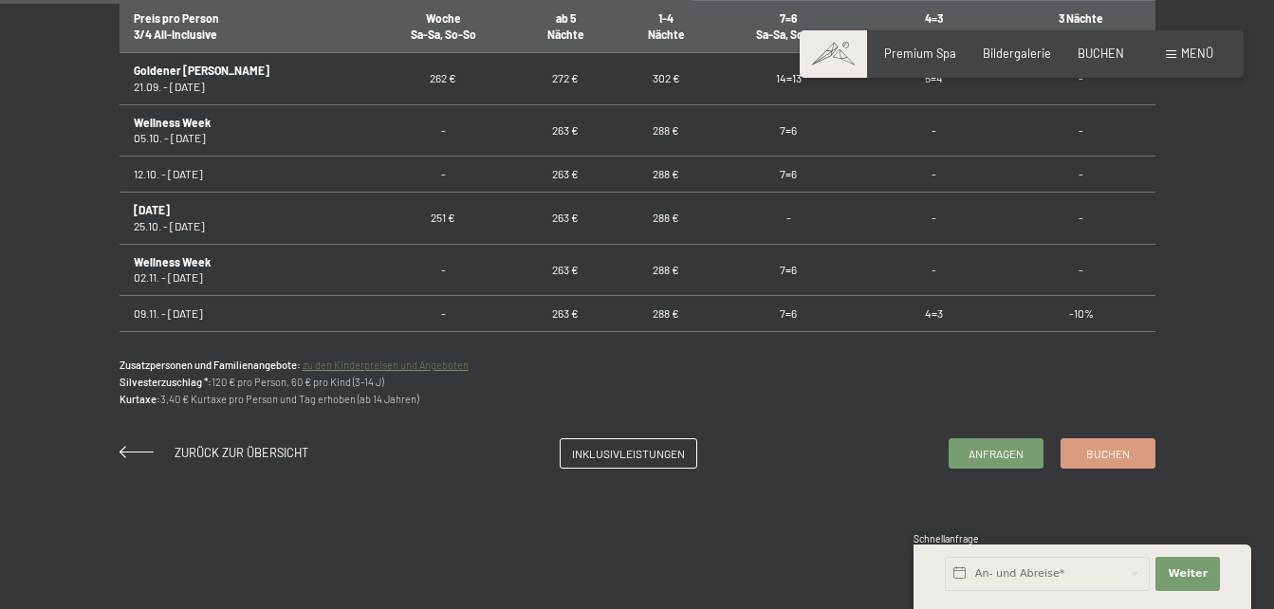
scroll to position [1233, 0]
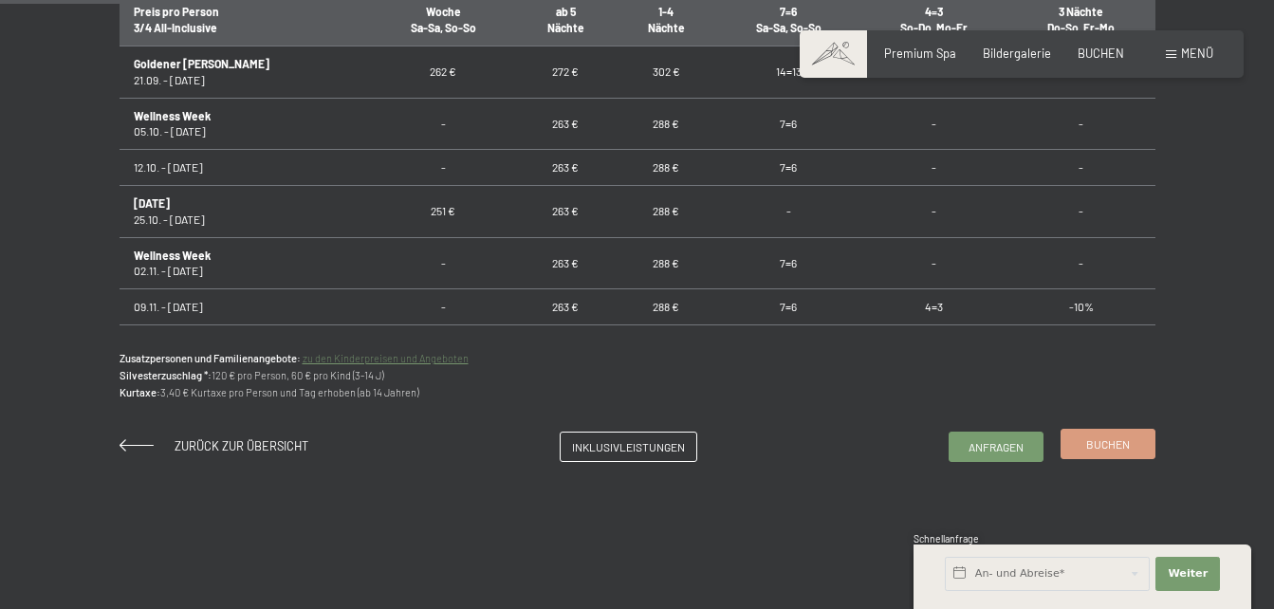
click at [1108, 453] on link "Buchen" at bounding box center [1107, 444] width 93 height 28
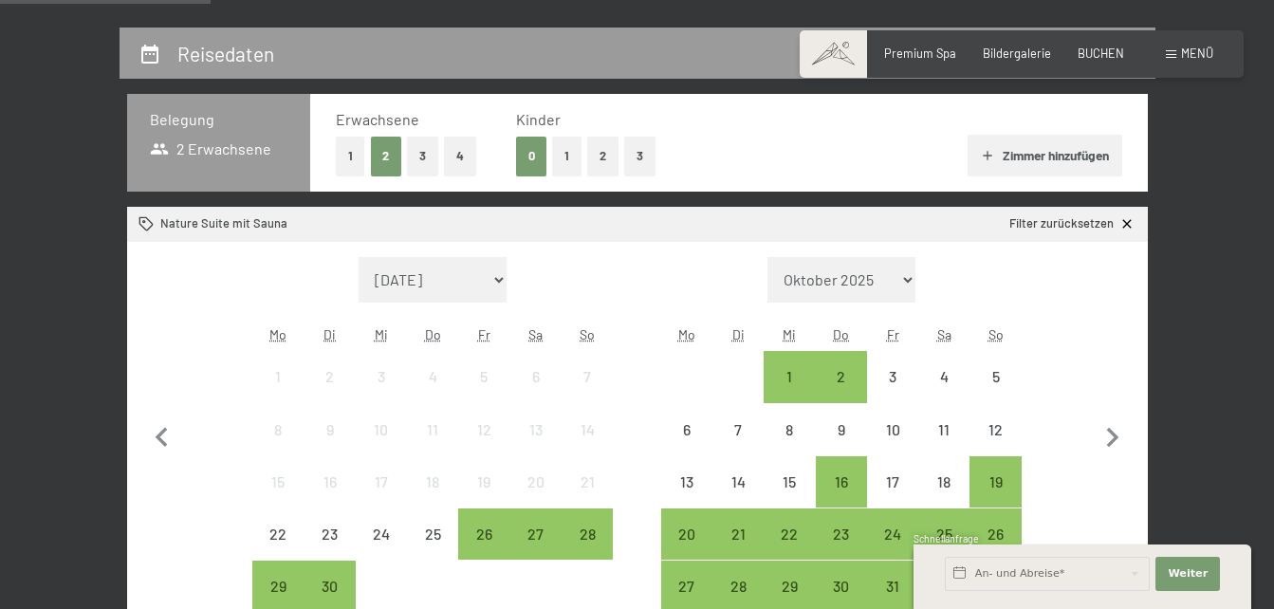
scroll to position [474, 0]
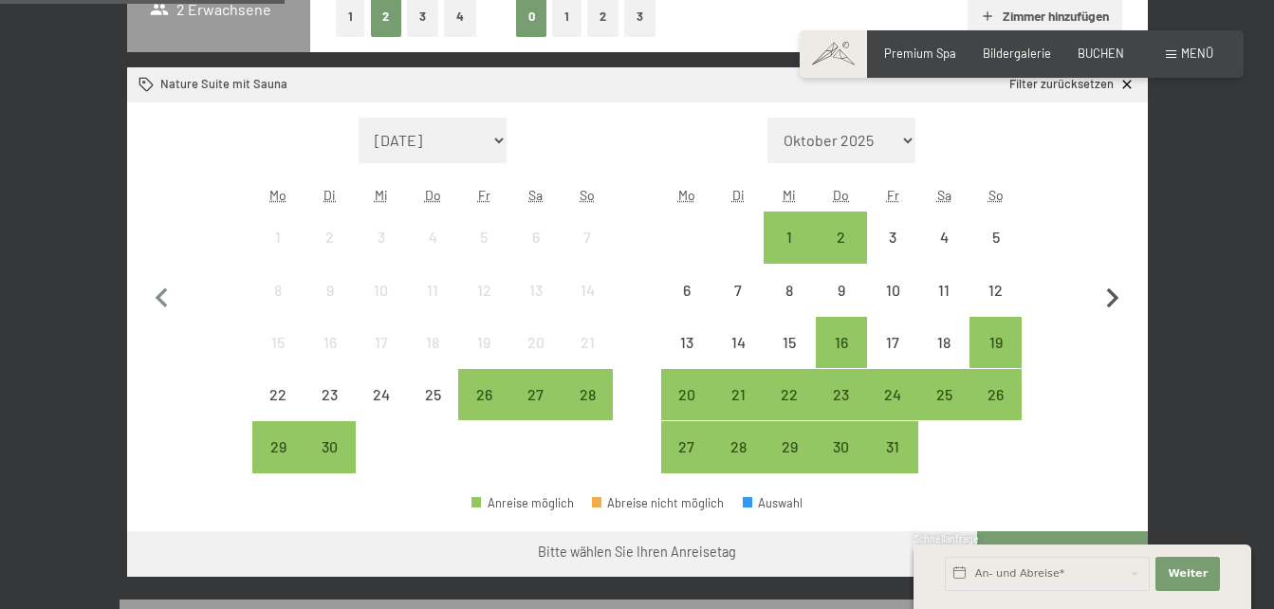
click at [1122, 295] on icon "button" at bounding box center [1113, 299] width 40 height 40
select select "2025-10-01"
select select "2025-11-01"
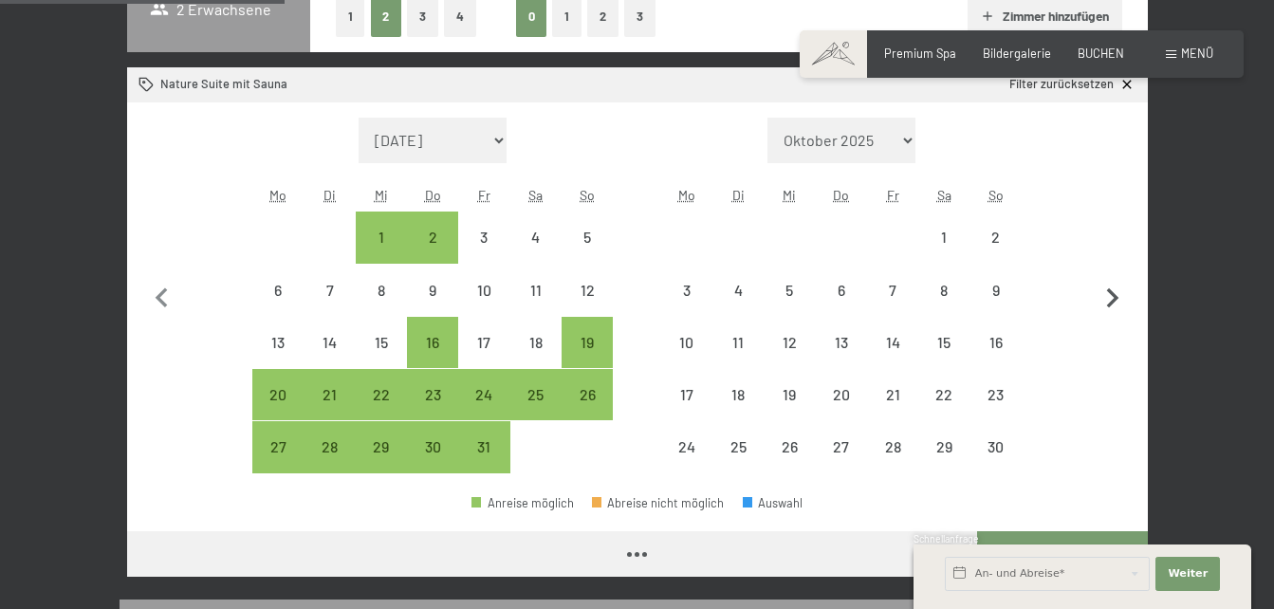
select select "2025-10-01"
select select "2025-11-01"
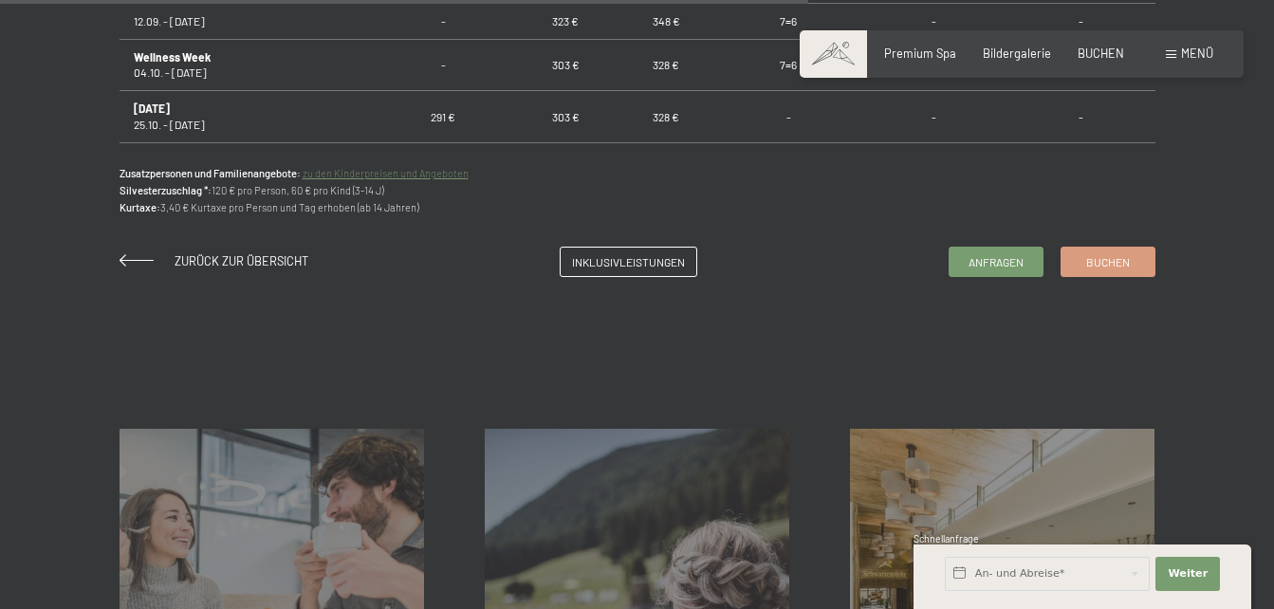
scroll to position [1423, 0]
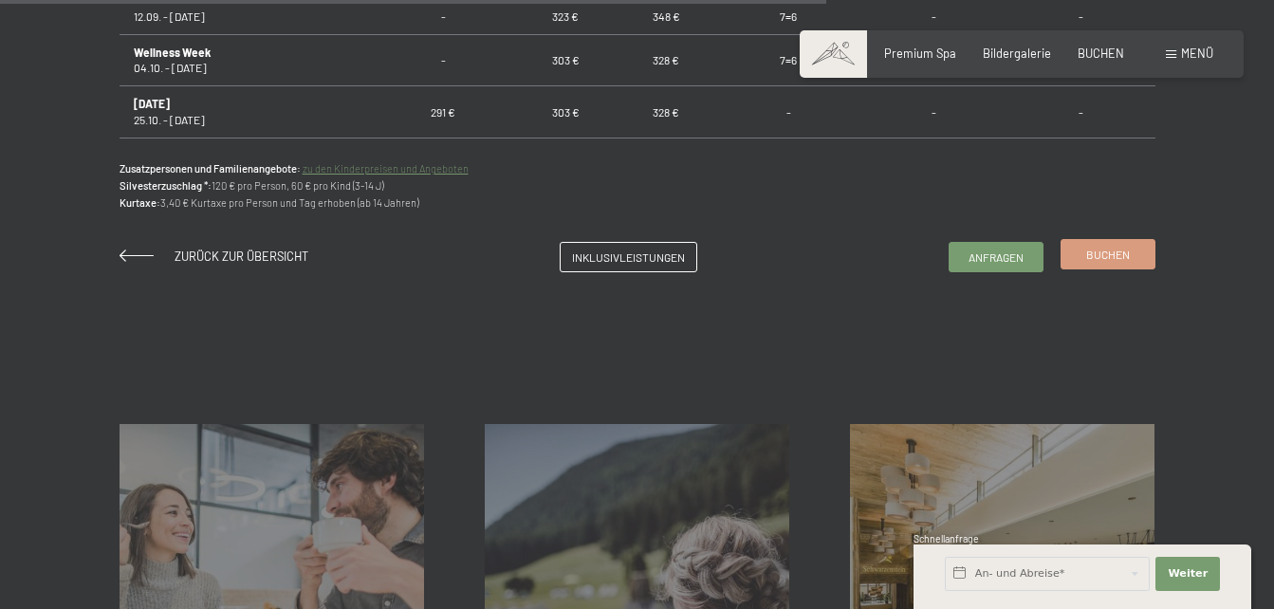
click at [1093, 248] on span "Buchen" at bounding box center [1108, 255] width 44 height 16
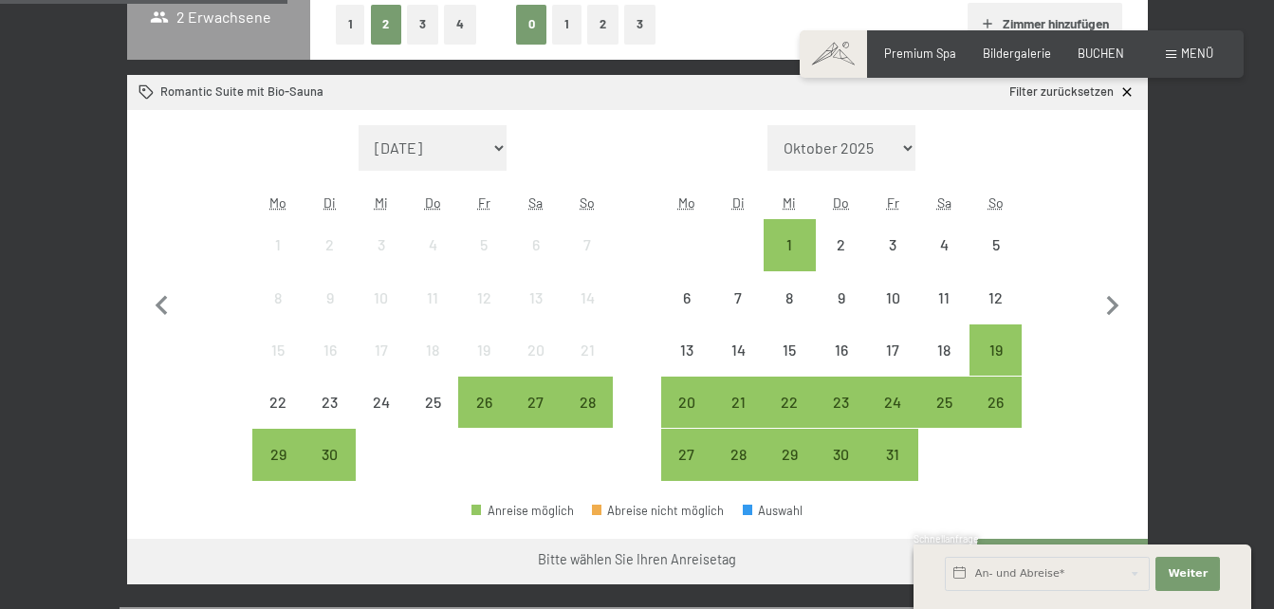
scroll to position [474, 0]
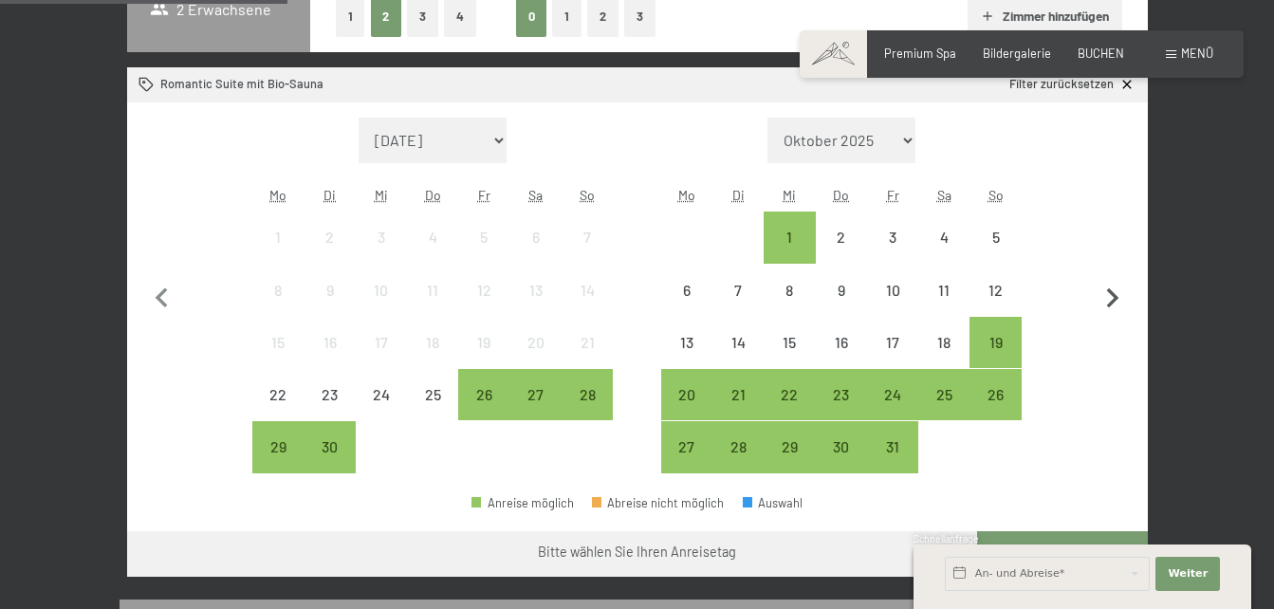
click at [1107, 295] on icon "button" at bounding box center [1113, 299] width 40 height 40
select select "2025-10-01"
select select "2025-11-01"
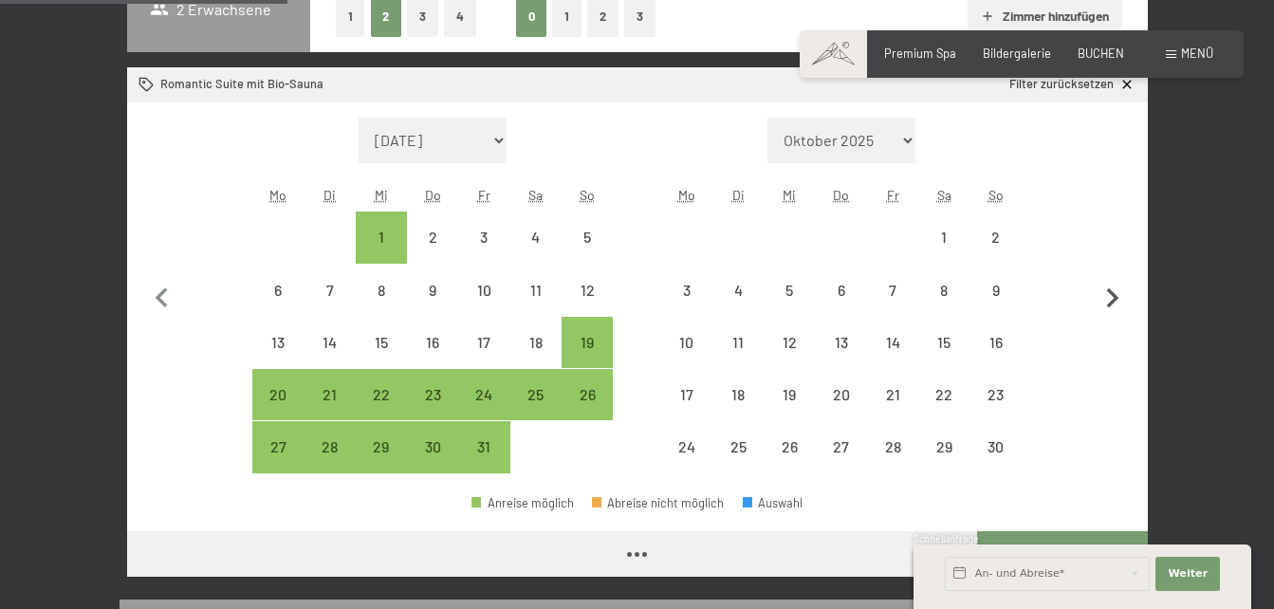
select select "2025-10-01"
select select "2025-11-01"
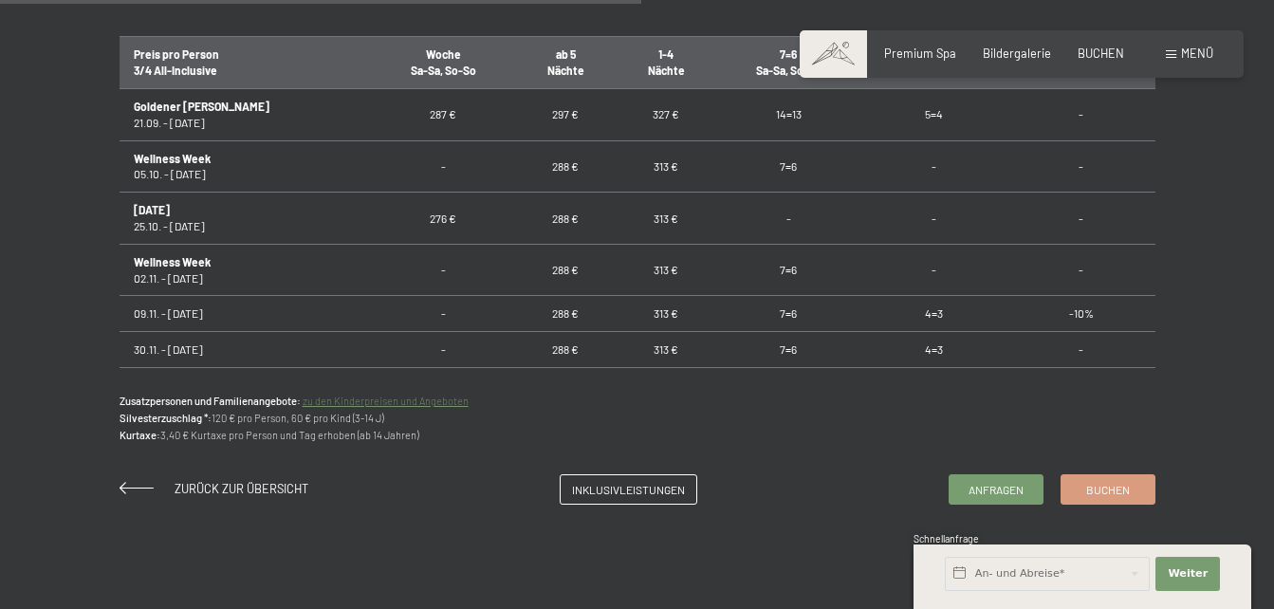
scroll to position [1233, 0]
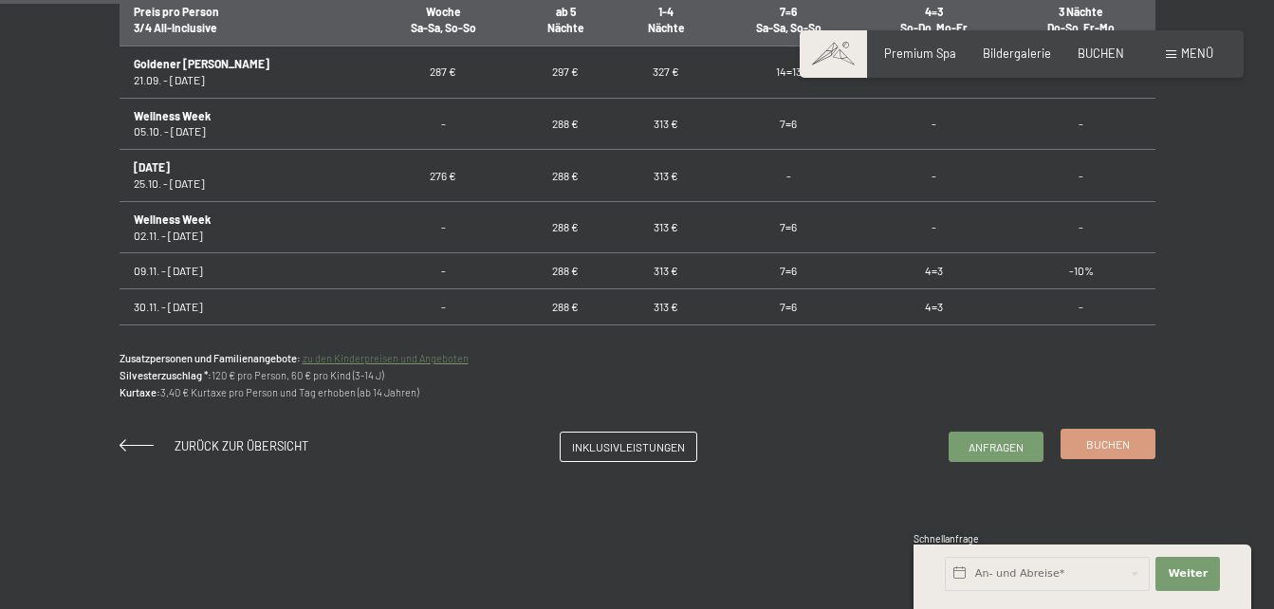
click at [1098, 441] on span "Buchen" at bounding box center [1108, 444] width 44 height 16
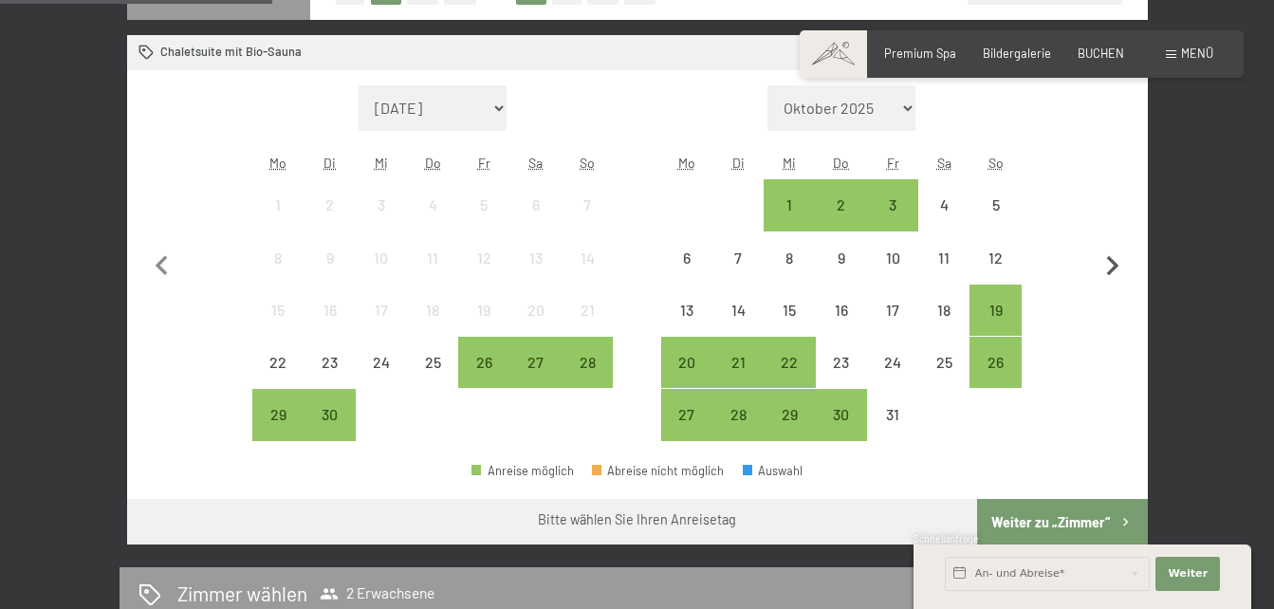
scroll to position [379, 0]
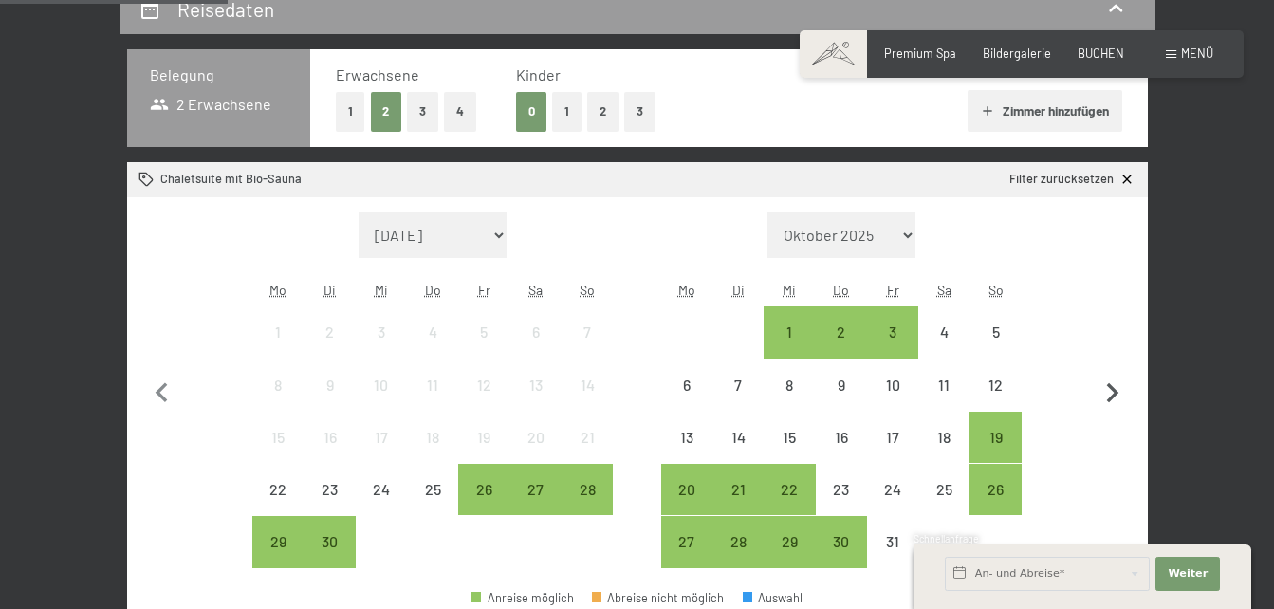
click at [1106, 383] on icon "button" at bounding box center [1113, 394] width 40 height 40
select select "[DATE]"
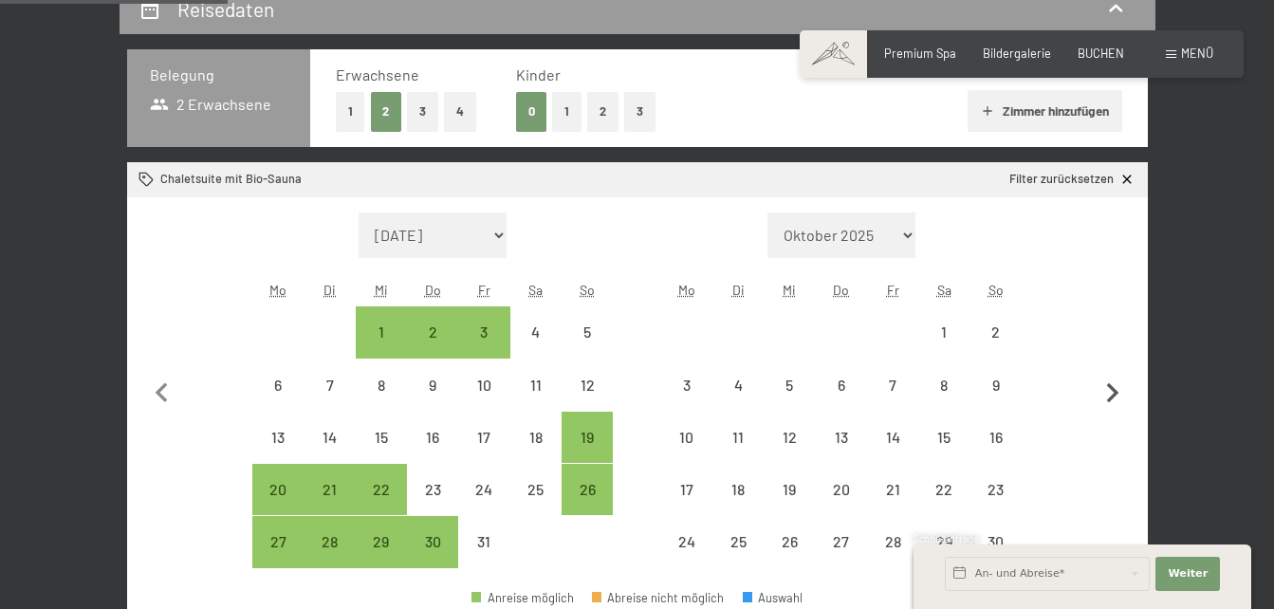
select select "[DATE]"
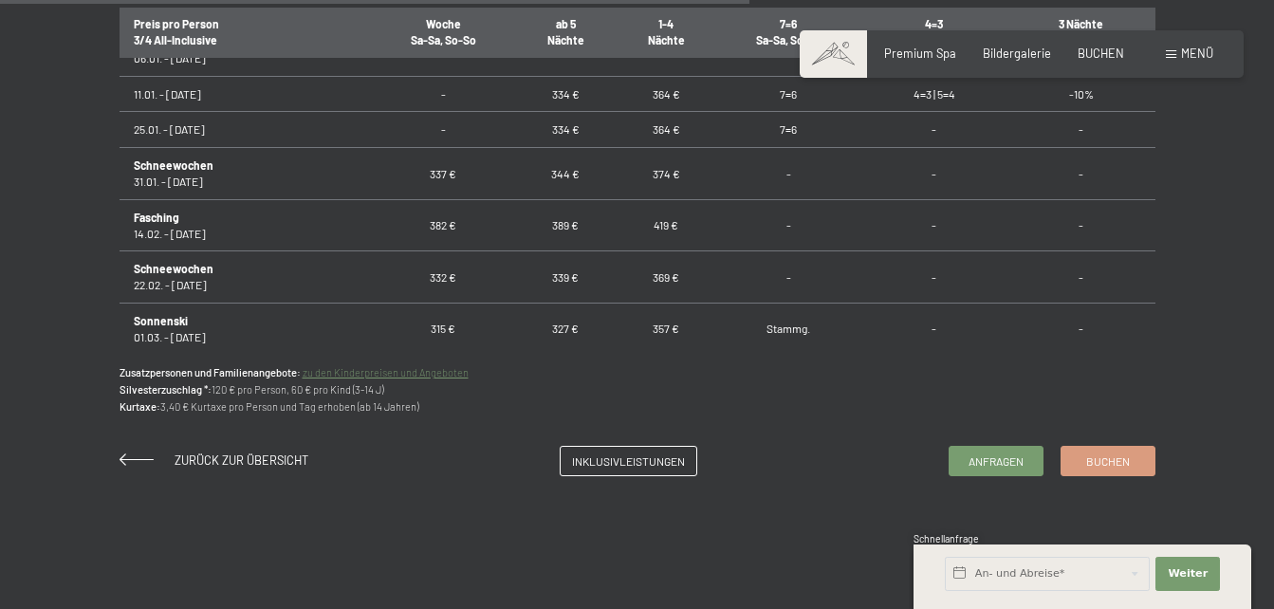
scroll to position [1423, 0]
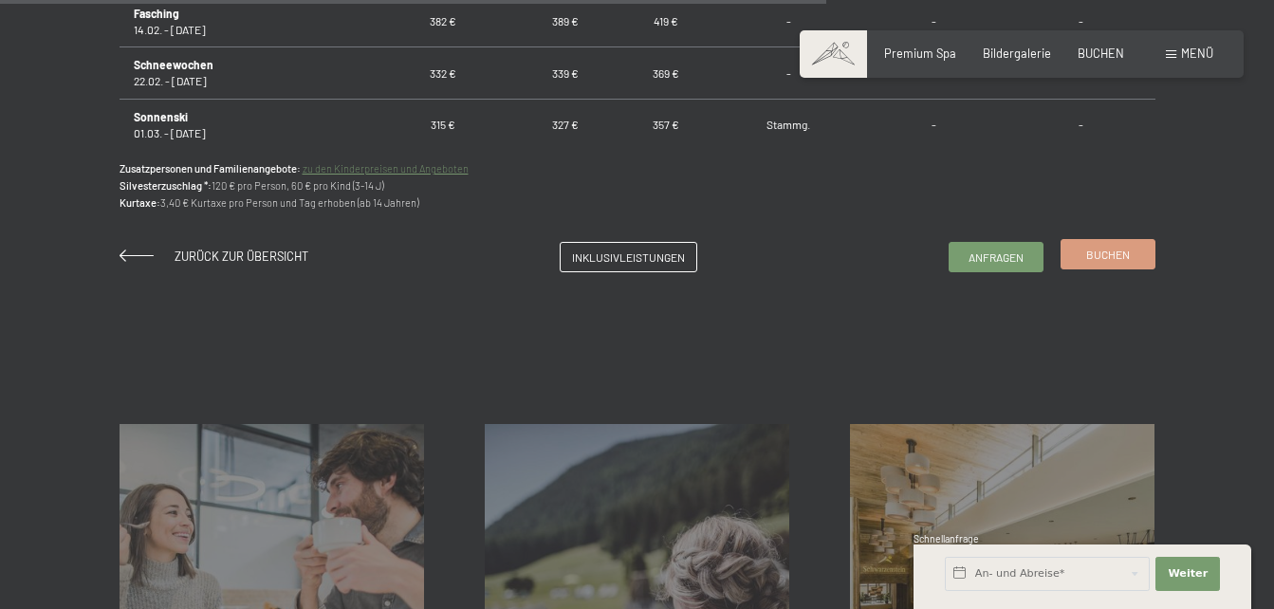
click at [1081, 254] on link "Buchen" at bounding box center [1107, 254] width 93 height 28
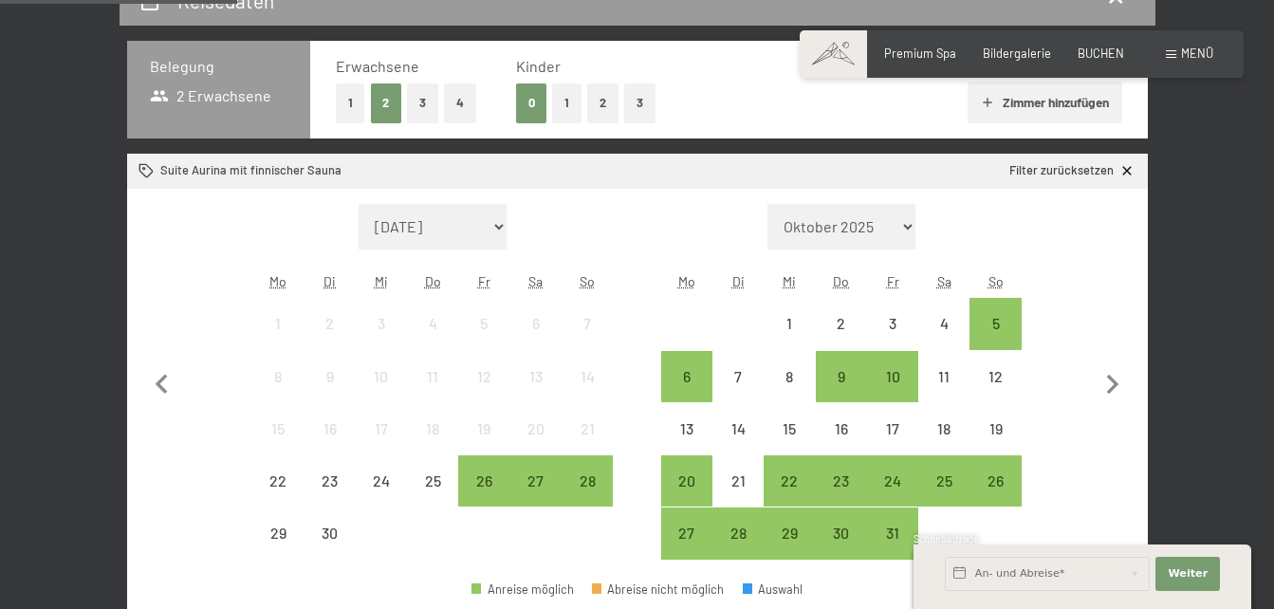
scroll to position [379, 0]
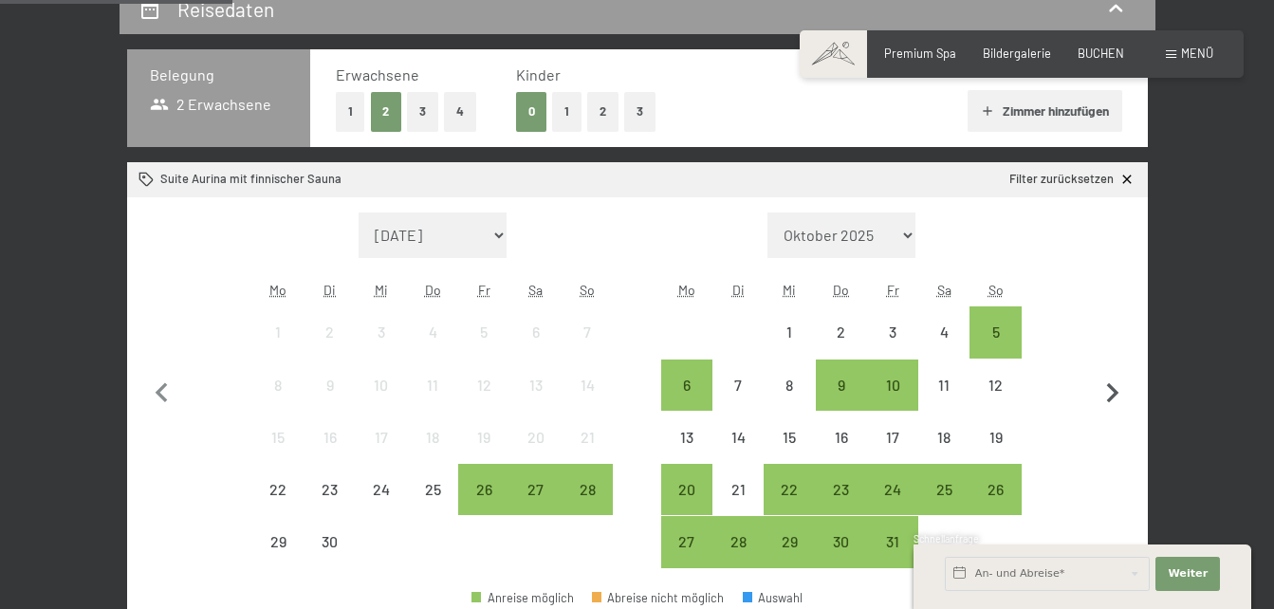
click at [1108, 392] on icon "button" at bounding box center [1113, 394] width 40 height 40
select select "2025-10-01"
select select "2025-11-01"
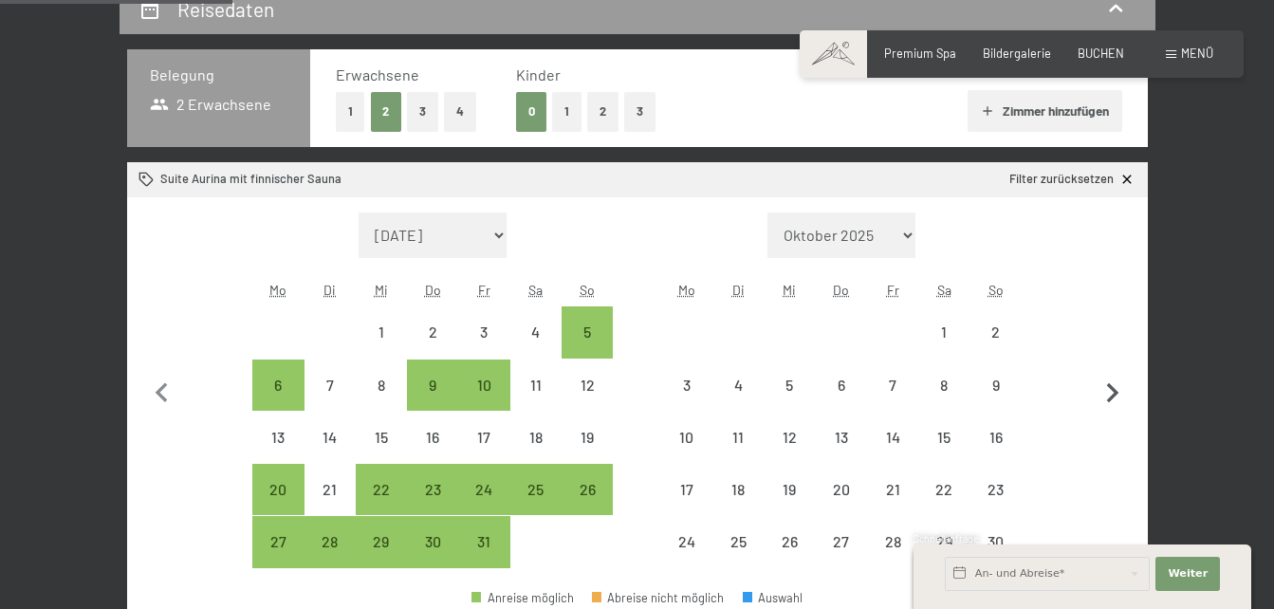
select select "2025-10-01"
select select "2025-11-01"
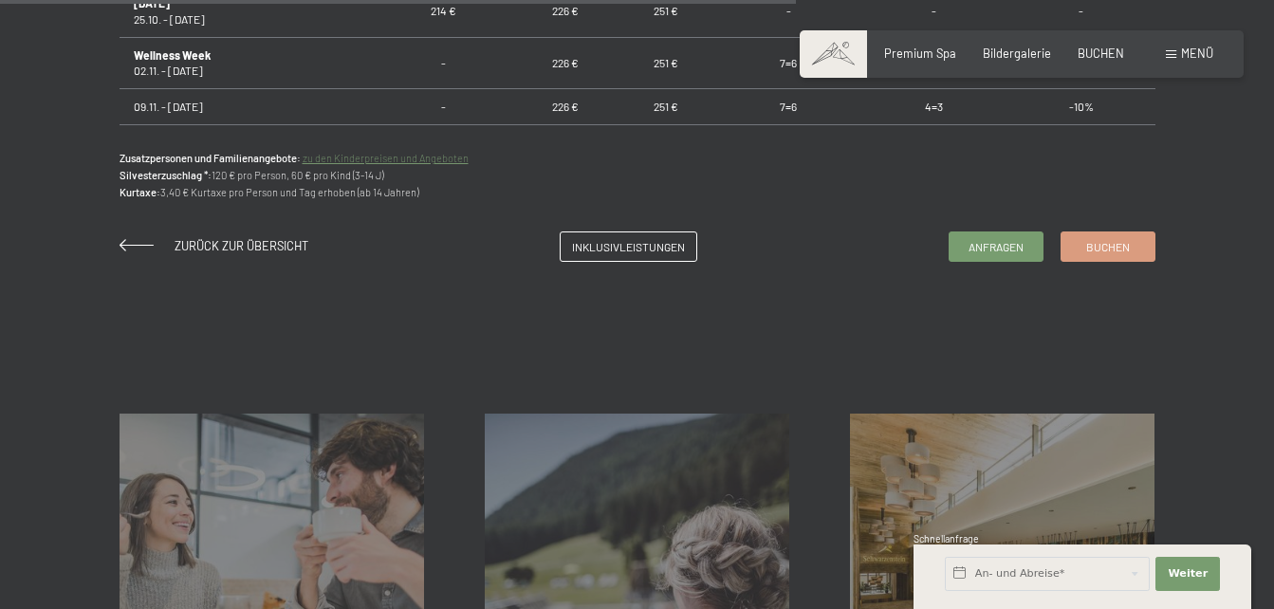
scroll to position [1423, 0]
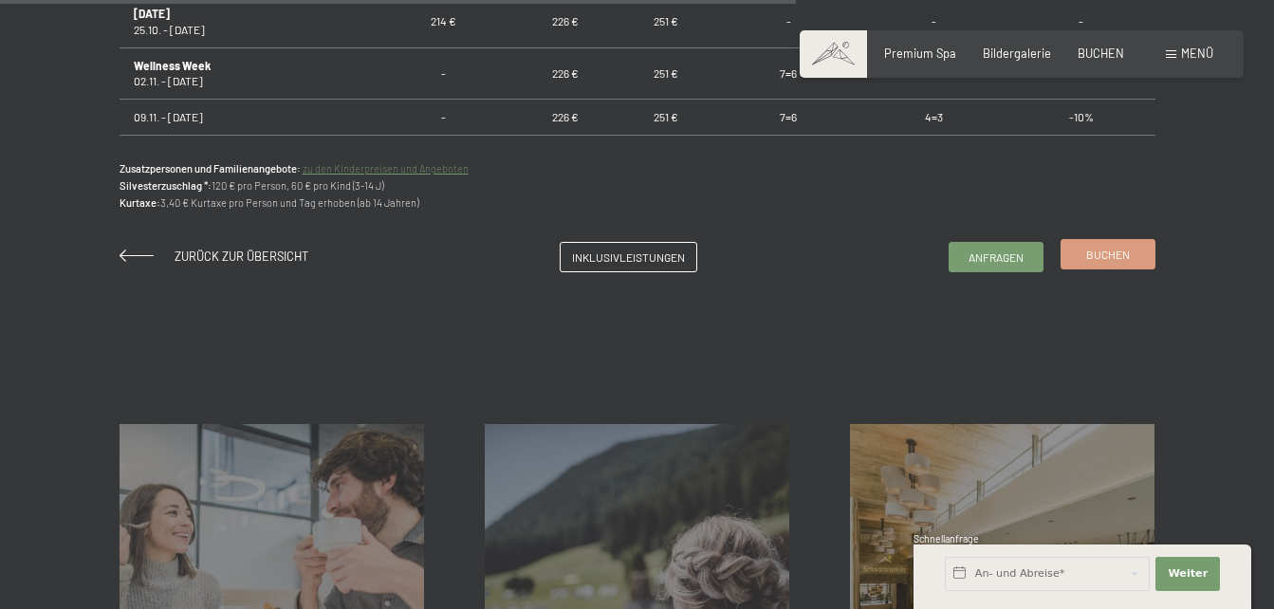
click at [1103, 250] on span "Buchen" at bounding box center [1108, 255] width 44 height 16
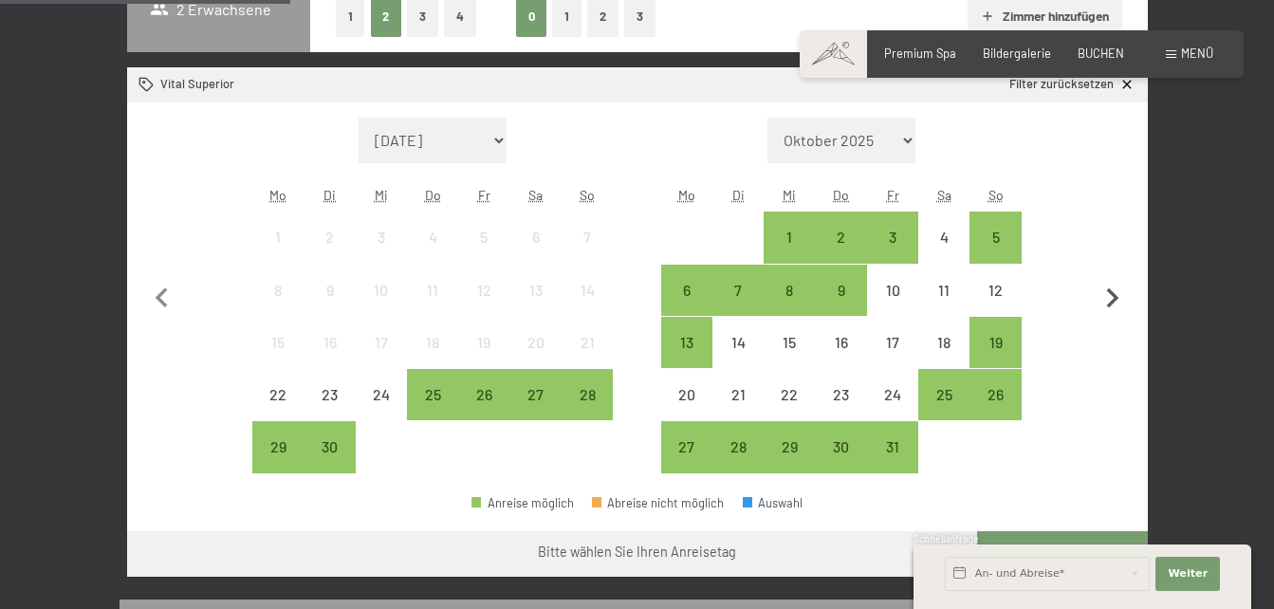
click at [1109, 296] on icon "button" at bounding box center [1113, 299] width 40 height 40
select select "[DATE]"
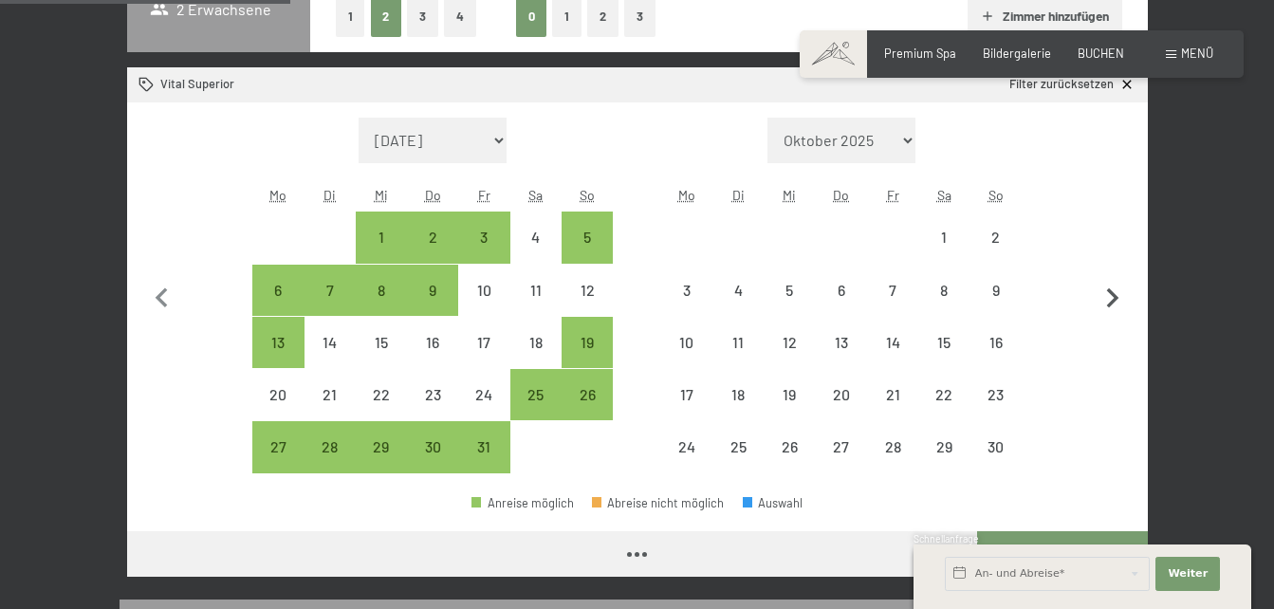
select select "[DATE]"
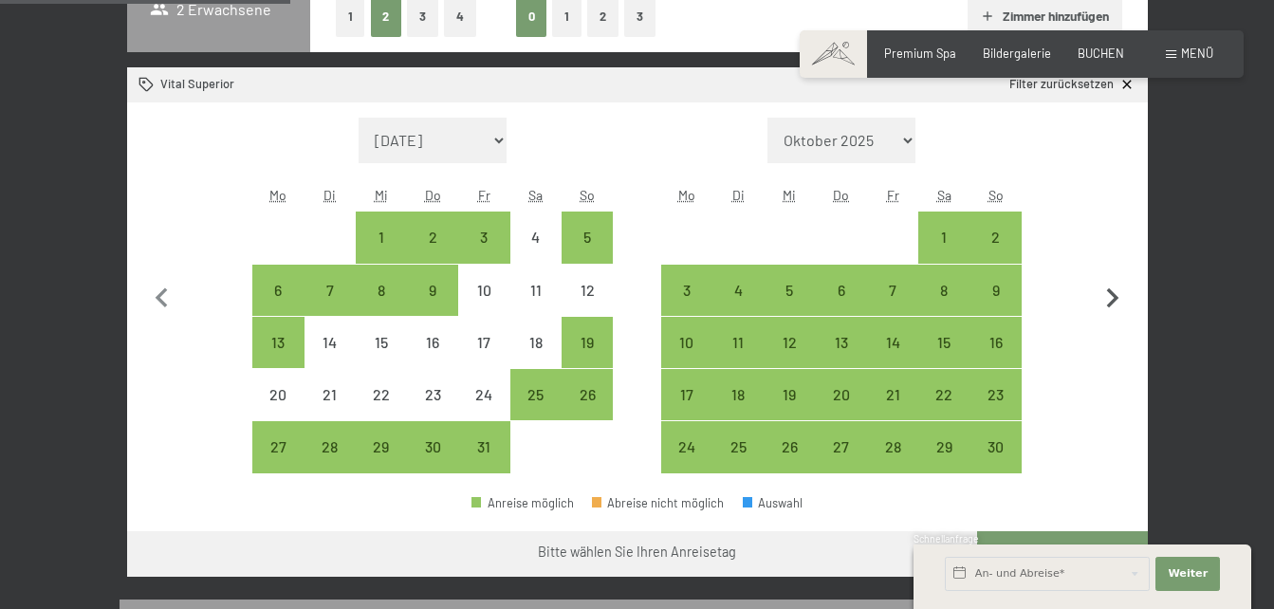
click at [1113, 300] on icon "button" at bounding box center [1113, 298] width 12 height 20
select select "[DATE]"
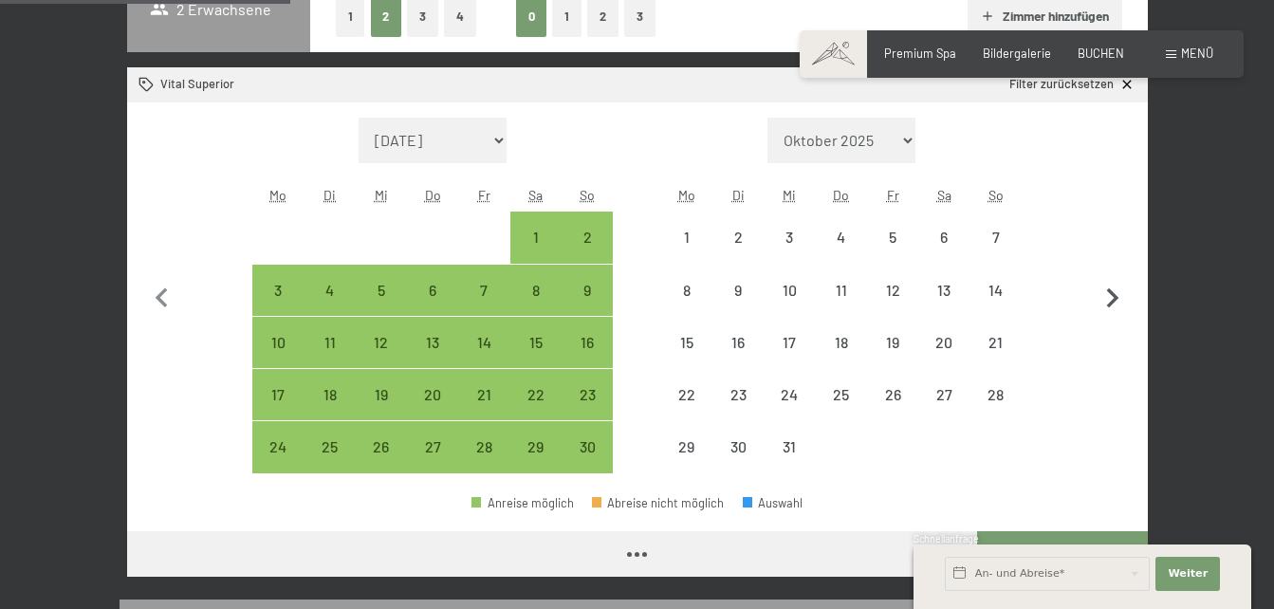
select select "[DATE]"
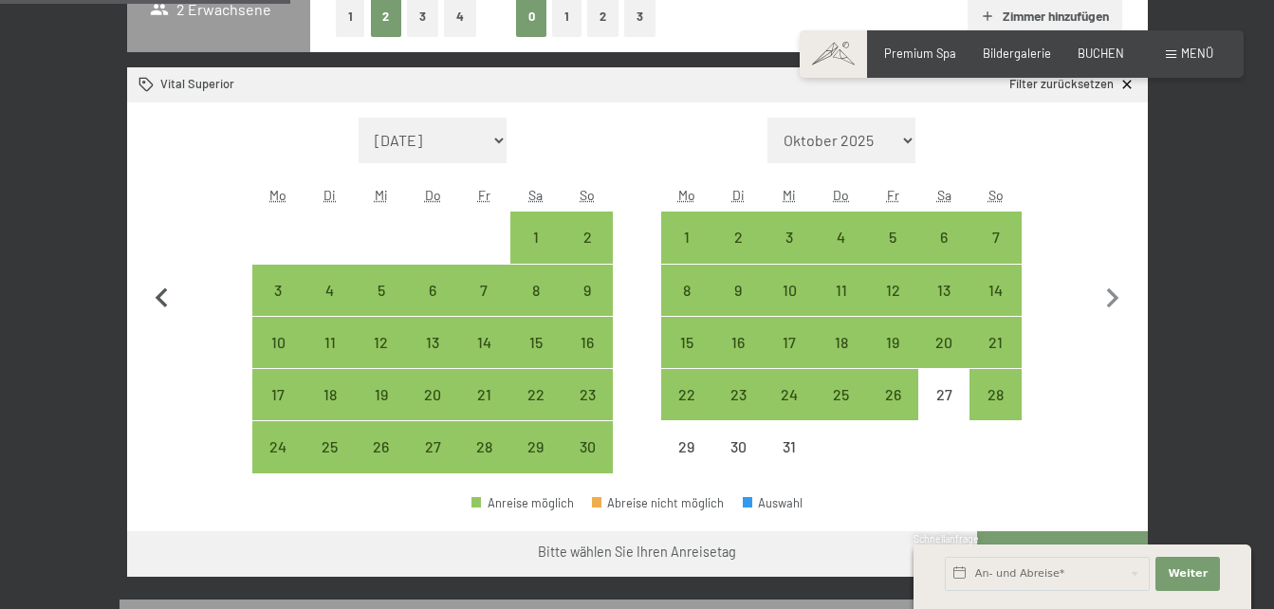
click at [165, 296] on icon "button" at bounding box center [162, 299] width 40 height 40
select select "[DATE]"
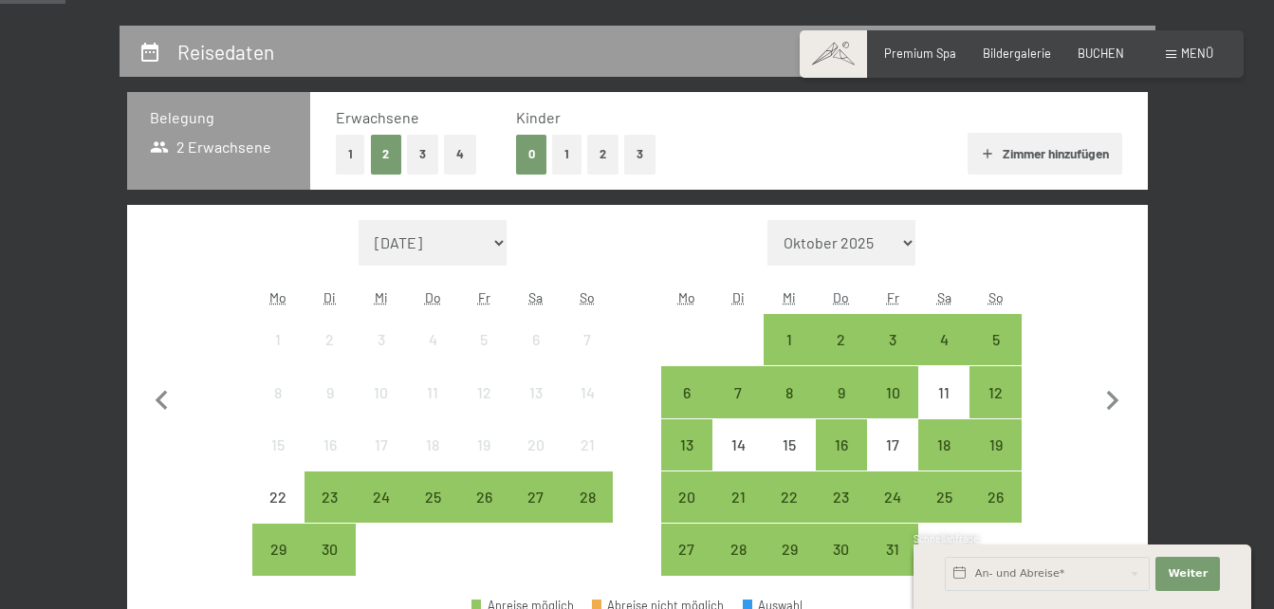
scroll to position [360, 0]
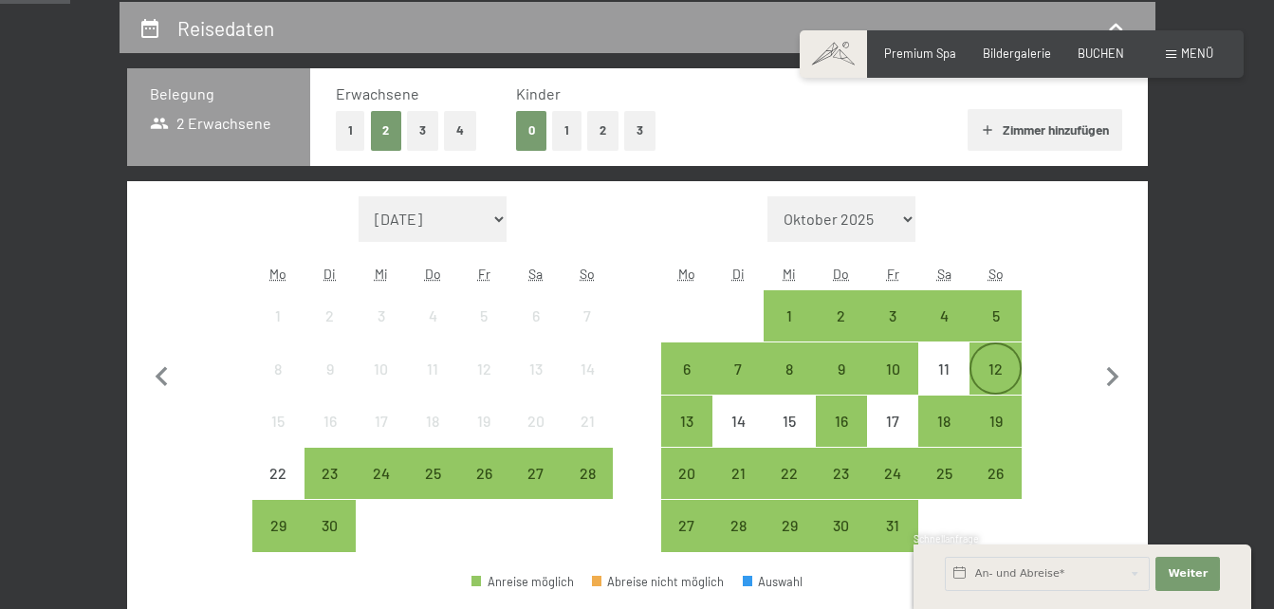
click at [1001, 364] on div "12" at bounding box center [994, 384] width 47 height 47
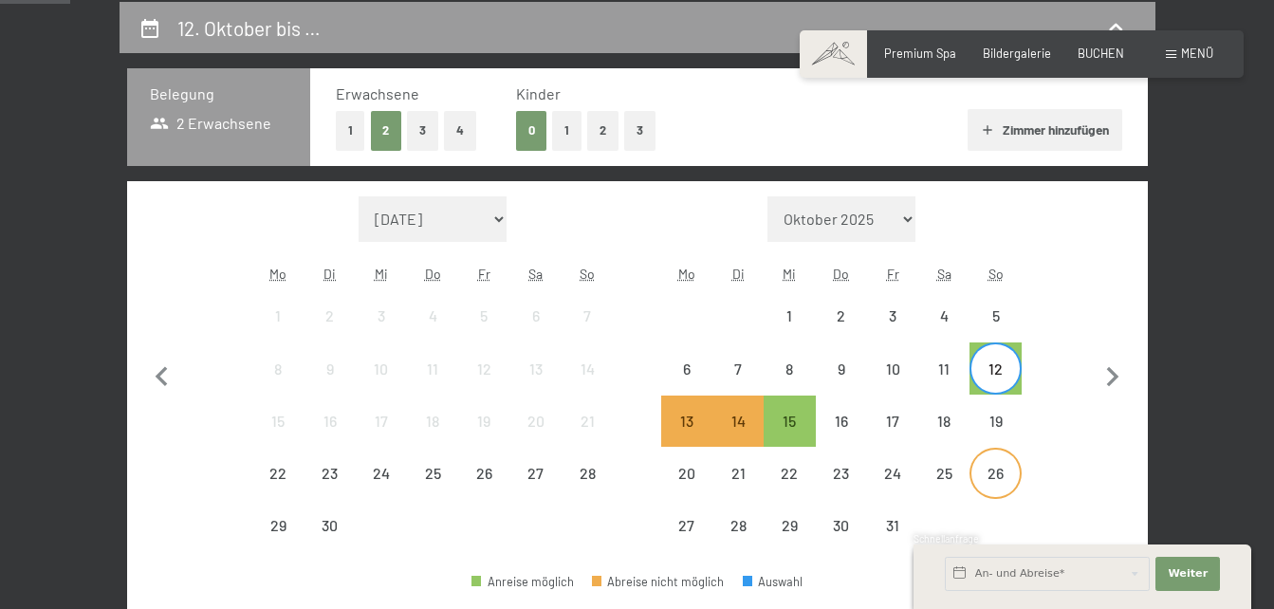
click at [994, 473] on div "26" at bounding box center [994, 489] width 47 height 47
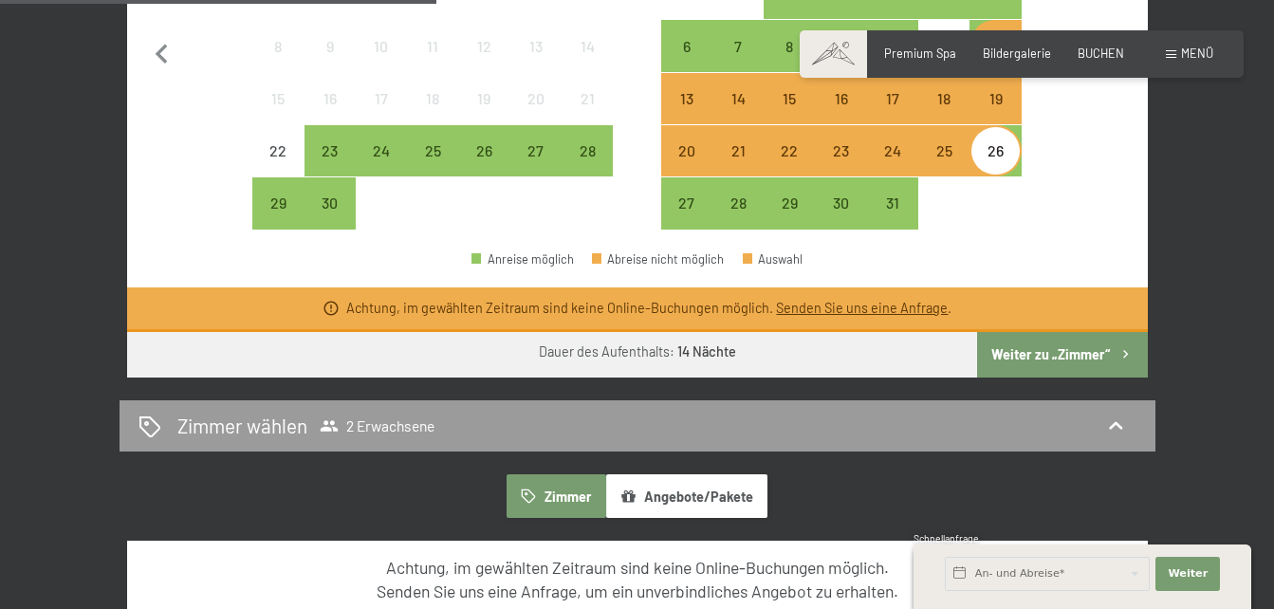
scroll to position [745, 0]
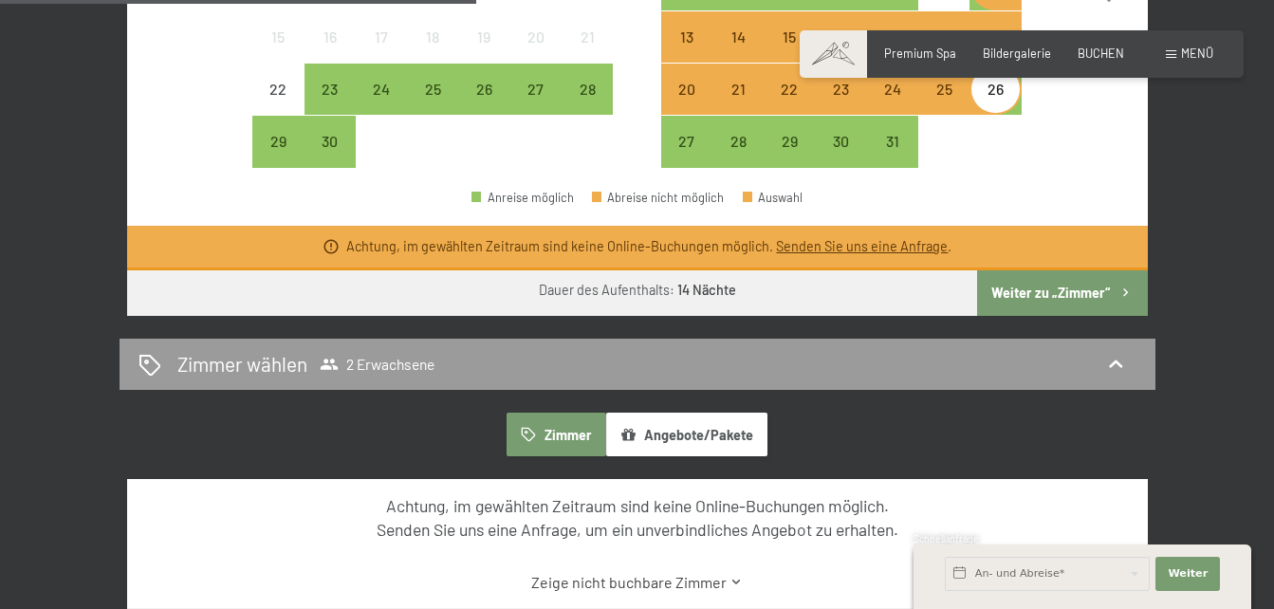
click at [1055, 285] on button "Weiter zu „Zimmer“" at bounding box center [1062, 293] width 170 height 46
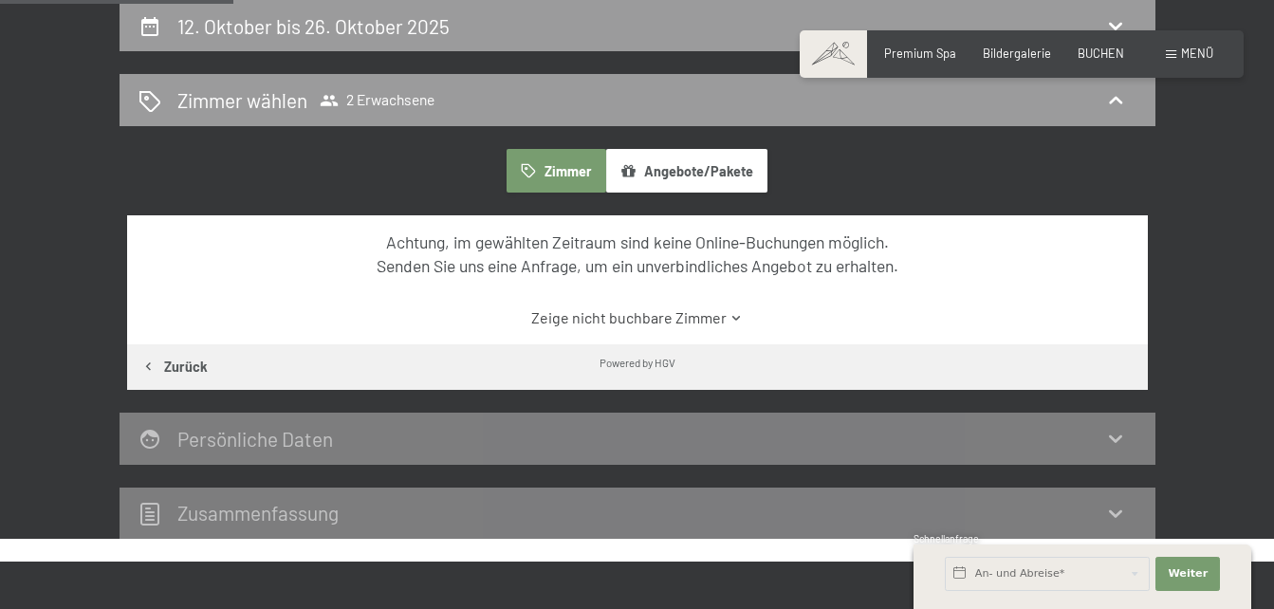
click at [732, 317] on icon at bounding box center [736, 318] width 14 height 14
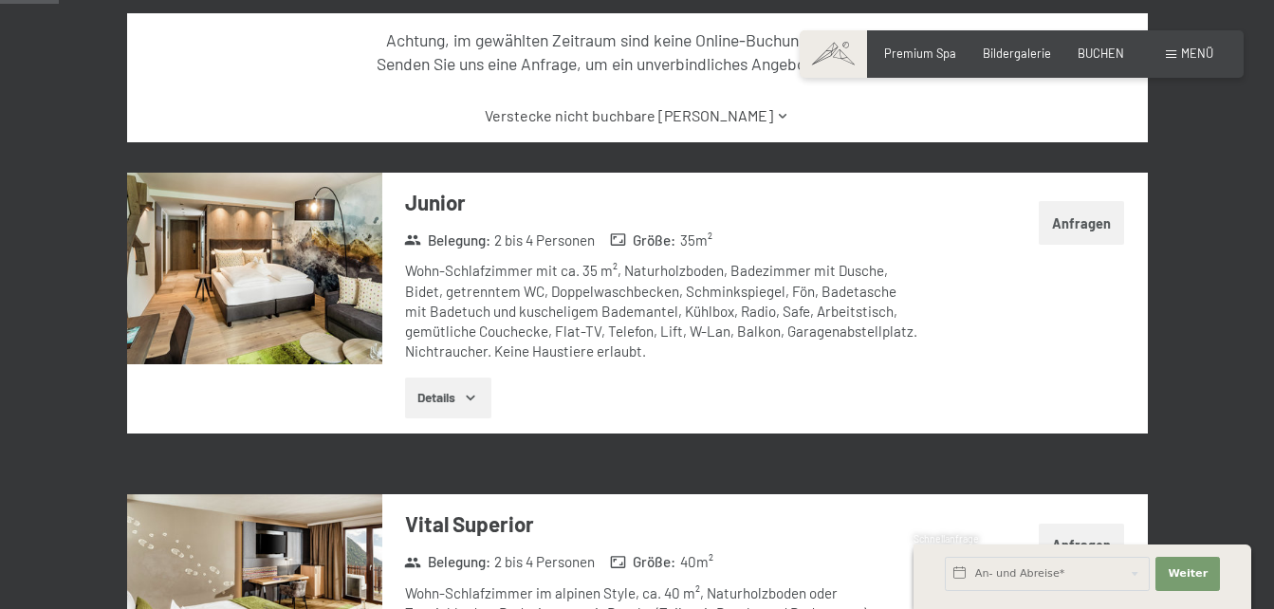
scroll to position [0, 0]
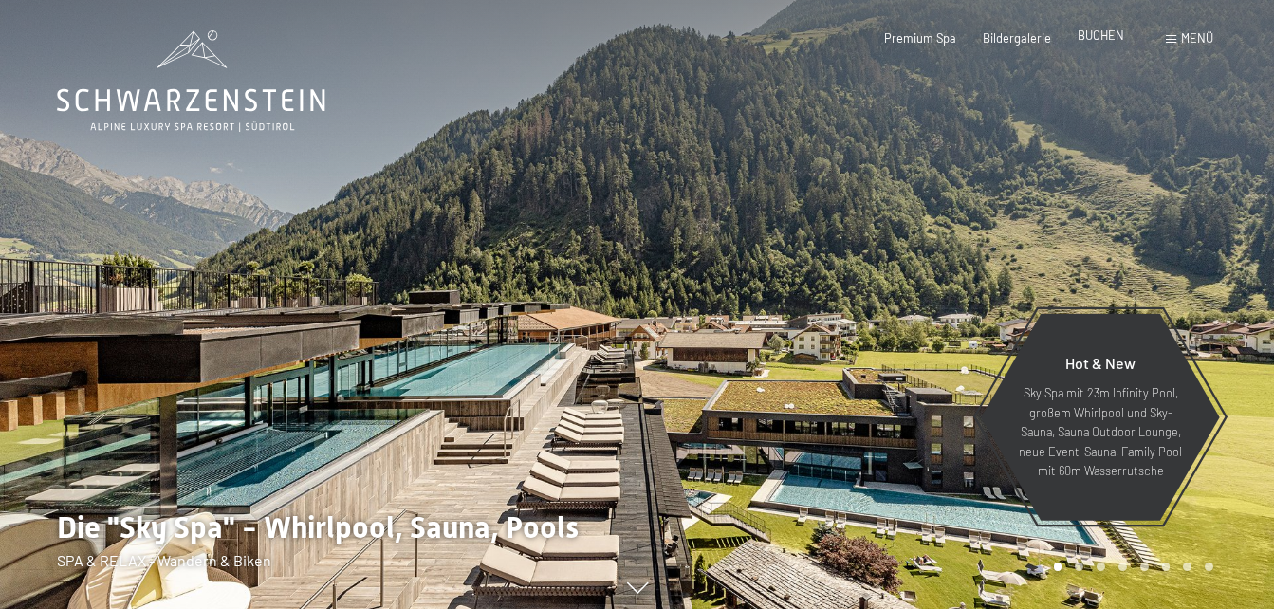
drag, startPoint x: 0, startPoint y: 0, endPoint x: 1101, endPoint y: 41, distance: 1102.0
click at [1101, 41] on span "BUCHEN" at bounding box center [1101, 35] width 46 height 15
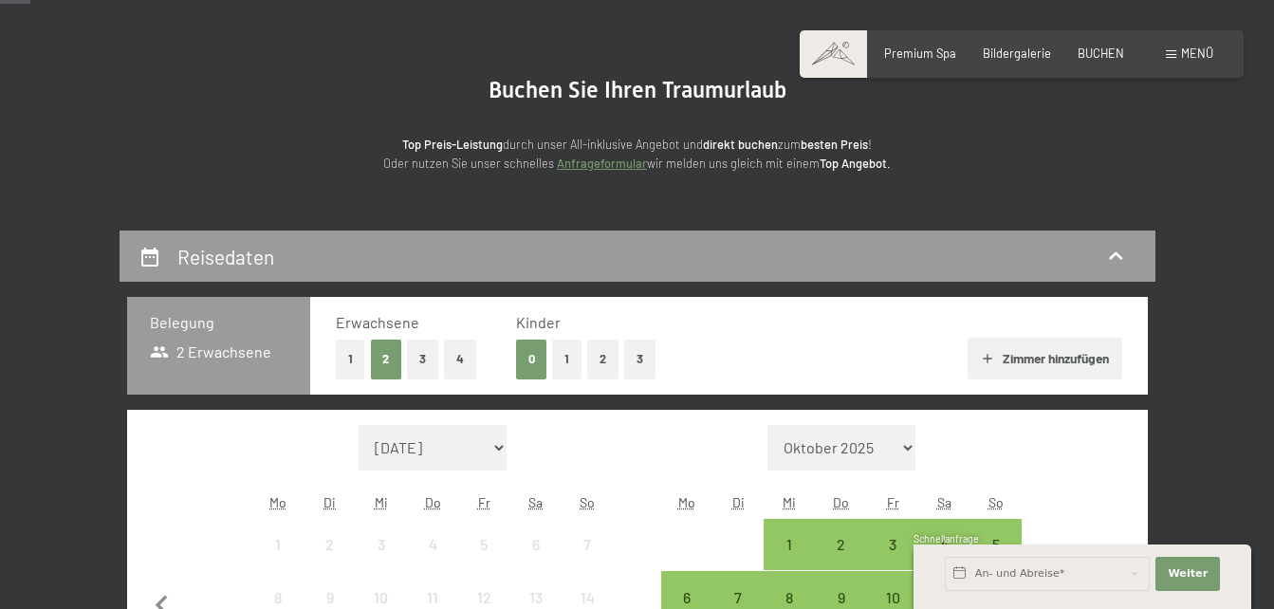
scroll to position [433, 0]
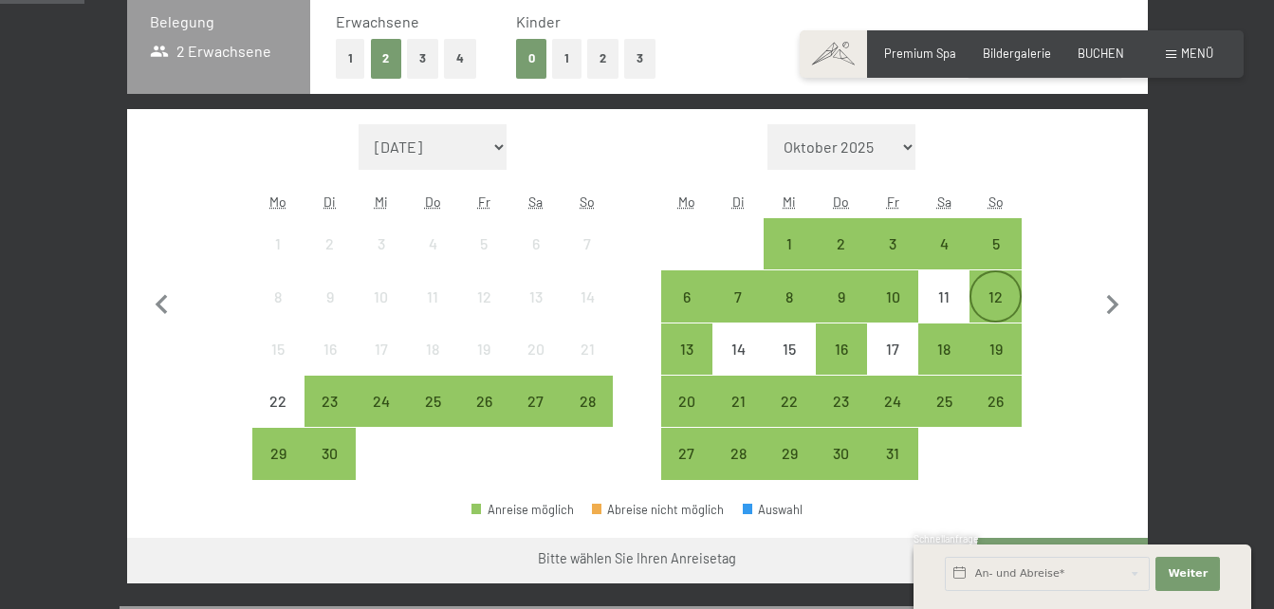
click at [996, 292] on div "12" at bounding box center [994, 312] width 47 height 47
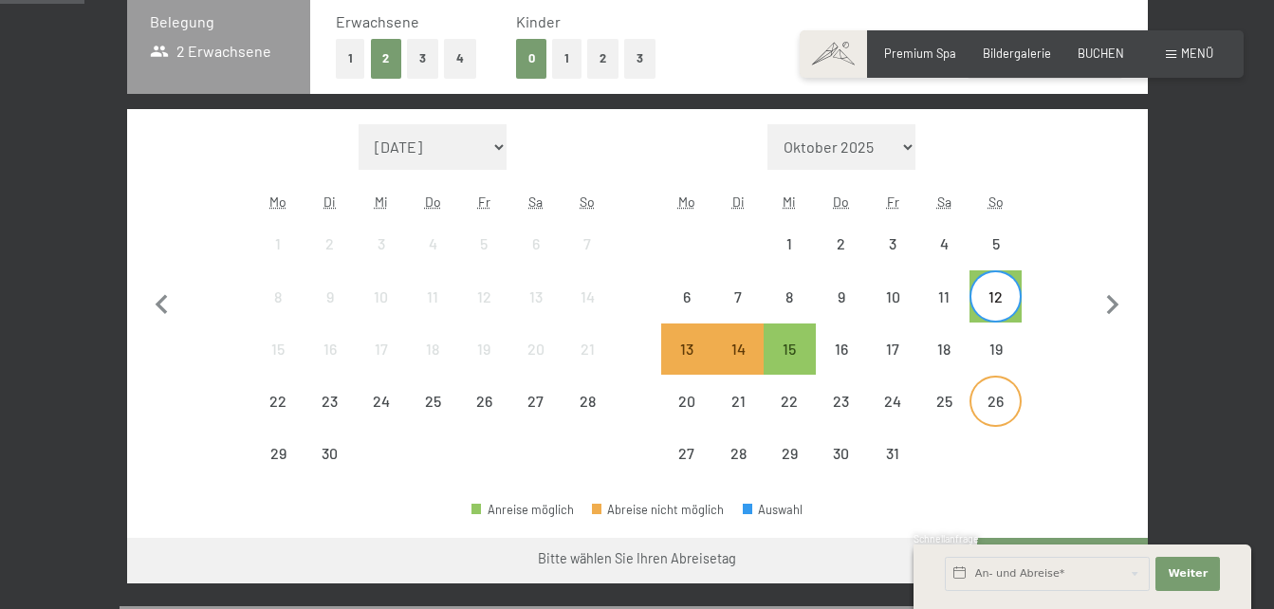
click at [998, 409] on div "26" at bounding box center [994, 417] width 47 height 47
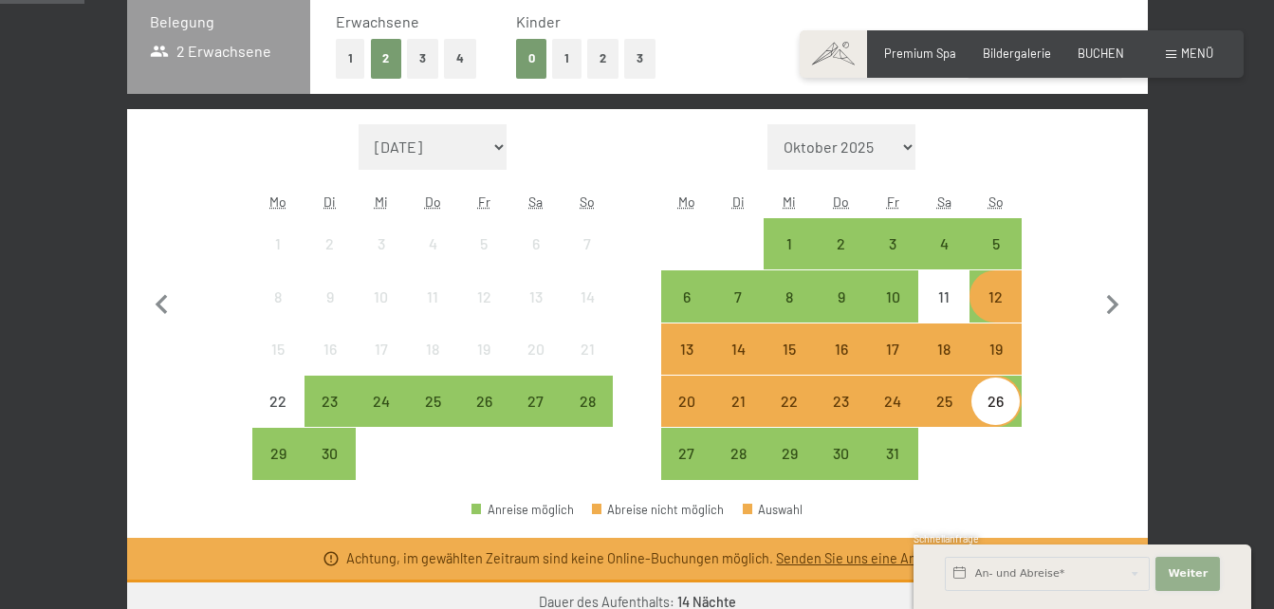
click at [1189, 580] on span "Weiter" at bounding box center [1188, 573] width 40 height 15
